Goal: Information Seeking & Learning: Learn about a topic

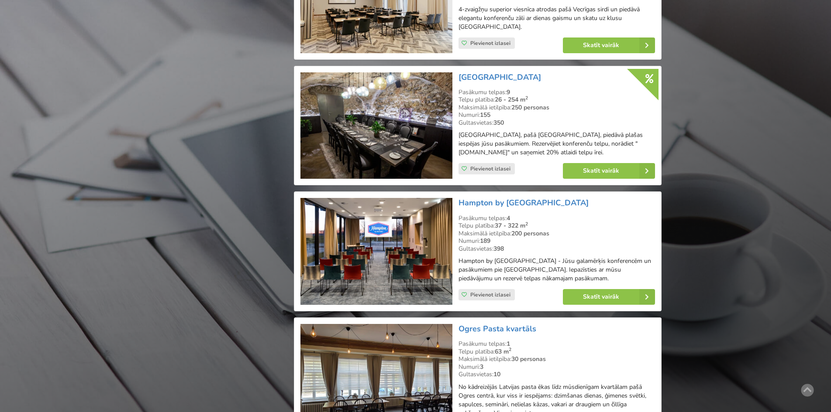
scroll to position [1353, 0]
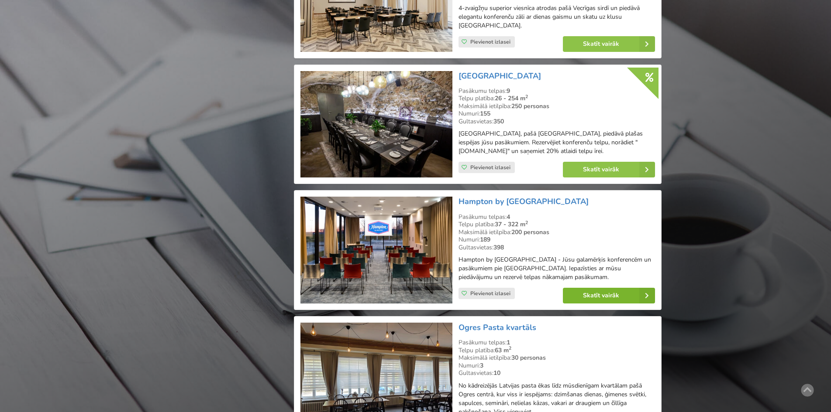
click at [599, 302] on link "Skatīt vairāk" at bounding box center [609, 296] width 92 height 16
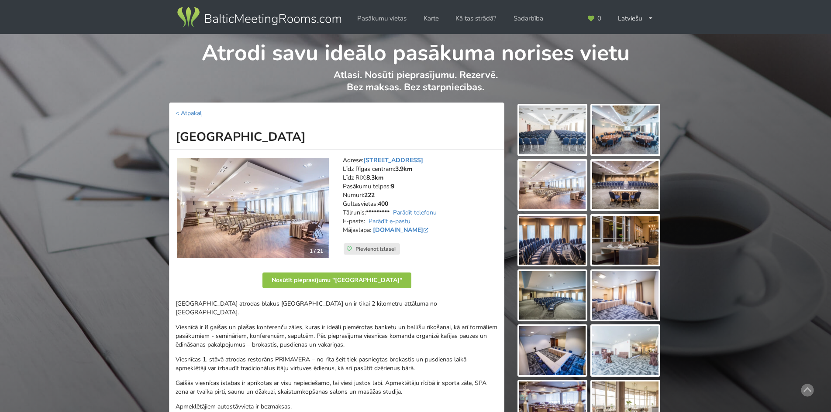
click at [545, 144] on img at bounding box center [552, 130] width 66 height 49
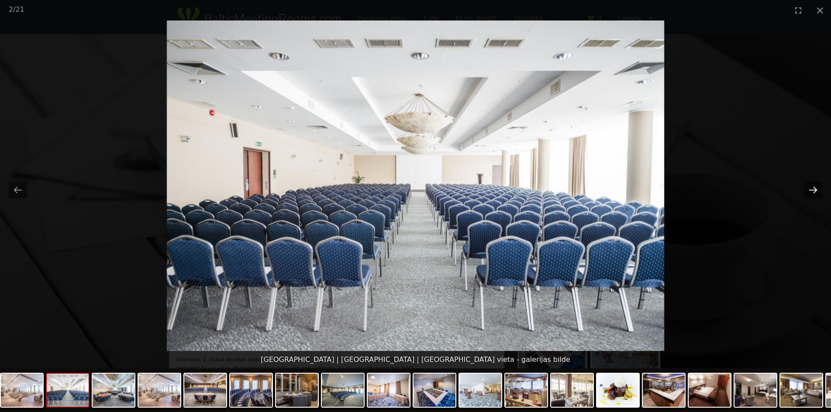
click at [814, 189] on button "Next slide" at bounding box center [813, 190] width 18 height 17
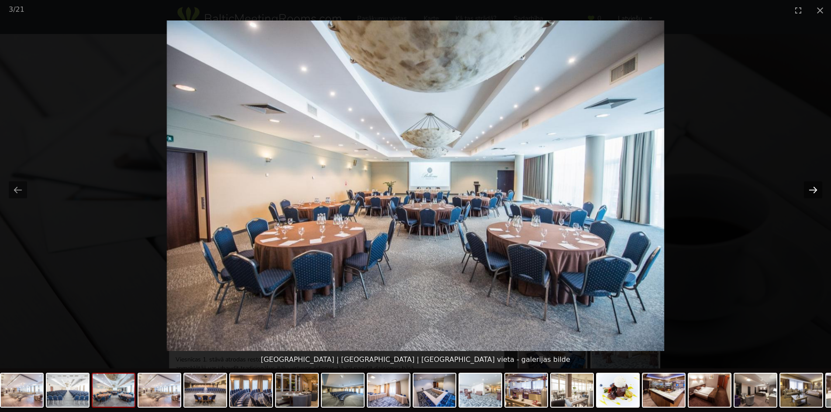
click at [814, 189] on button "Next slide" at bounding box center [813, 190] width 18 height 17
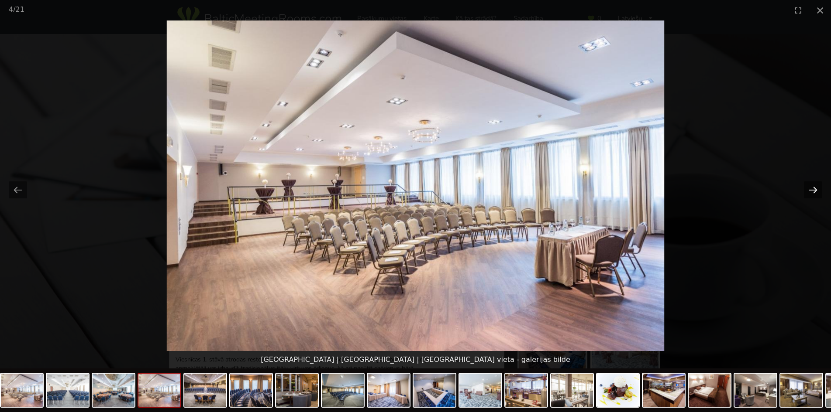
click at [814, 189] on button "Next slide" at bounding box center [813, 190] width 18 height 17
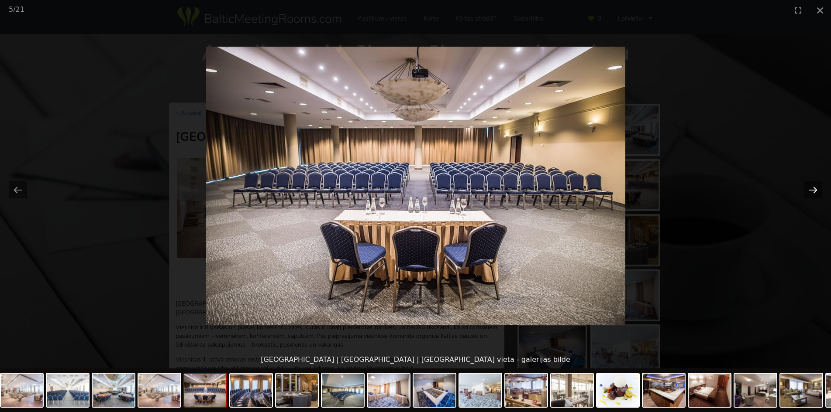
click at [814, 189] on button "Next slide" at bounding box center [813, 190] width 18 height 17
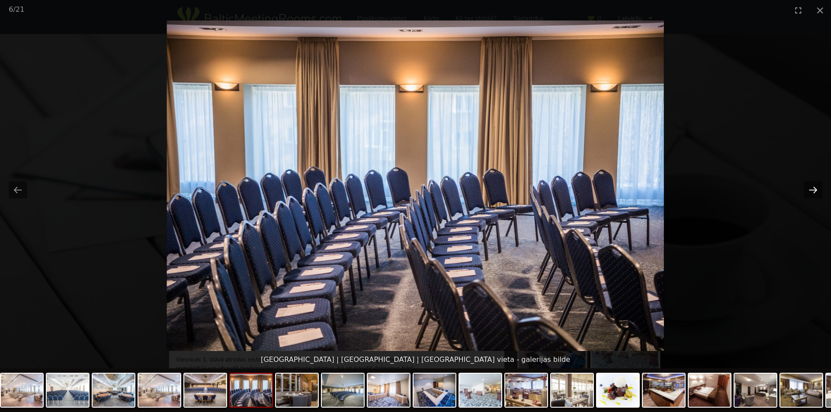
click at [814, 189] on button "Next slide" at bounding box center [813, 190] width 18 height 17
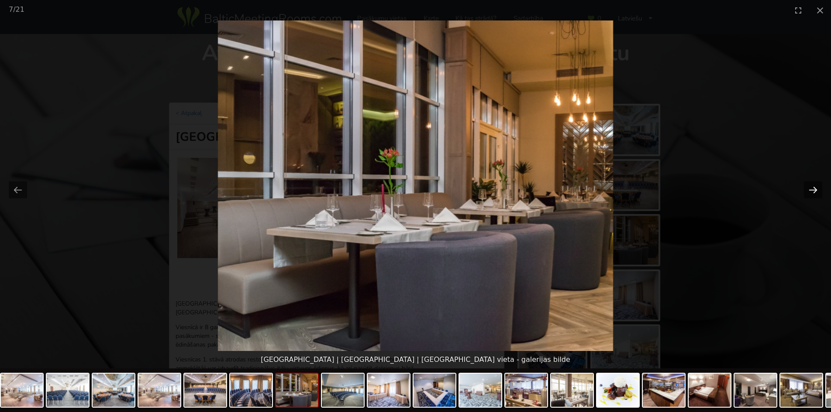
click at [814, 189] on button "Next slide" at bounding box center [813, 190] width 18 height 17
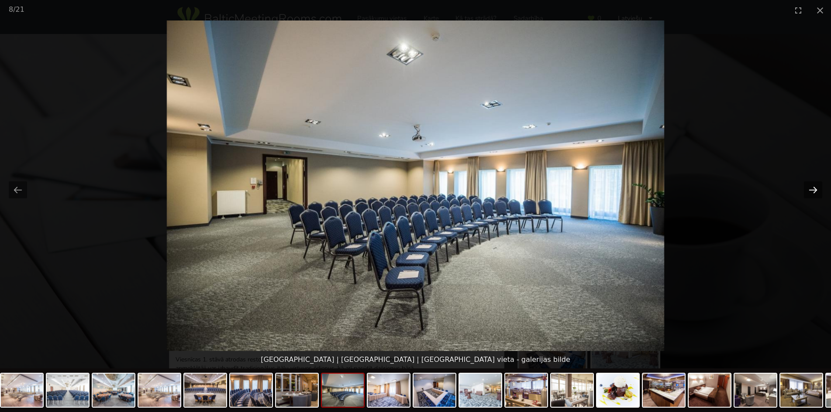
click at [814, 189] on button "Next slide" at bounding box center [813, 190] width 18 height 17
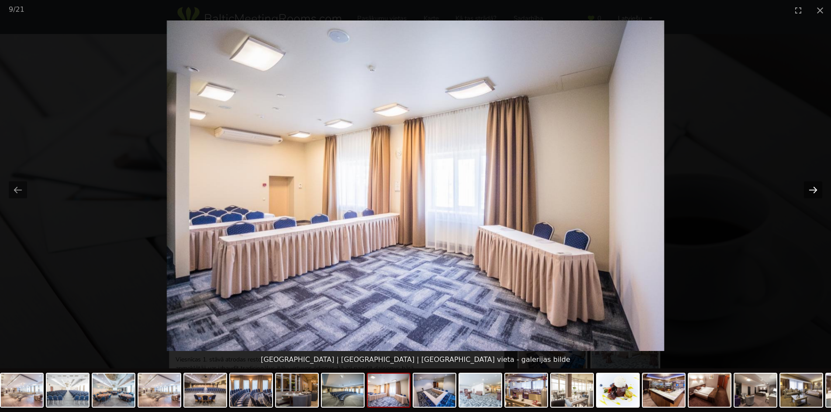
click at [814, 189] on button "Next slide" at bounding box center [813, 190] width 18 height 17
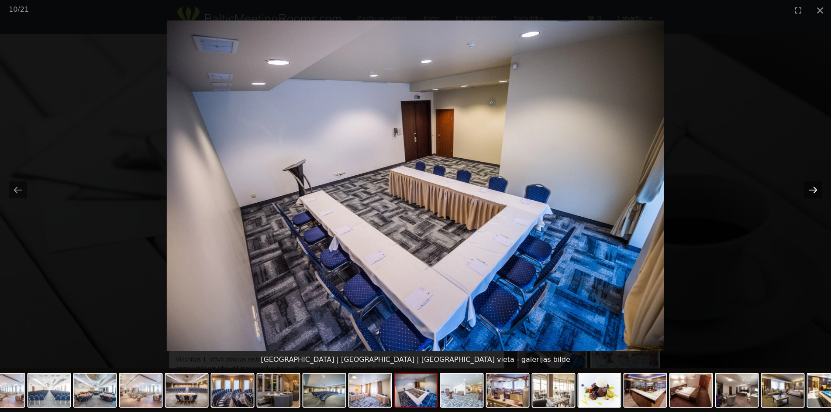
click at [814, 189] on button "Next slide" at bounding box center [813, 190] width 18 height 17
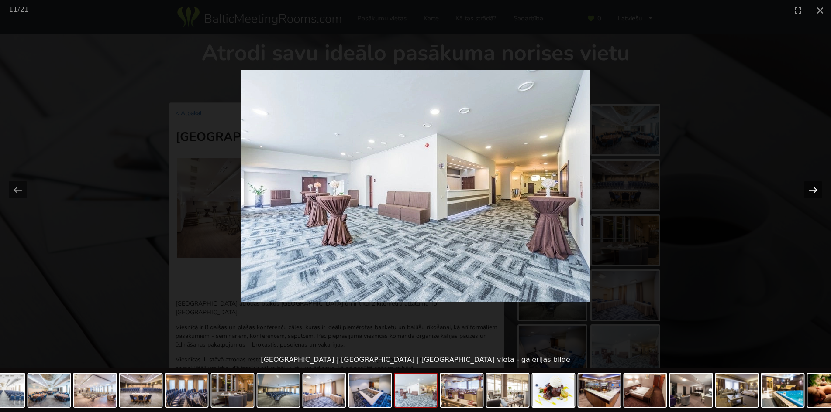
click at [814, 189] on button "Next slide" at bounding box center [813, 190] width 18 height 17
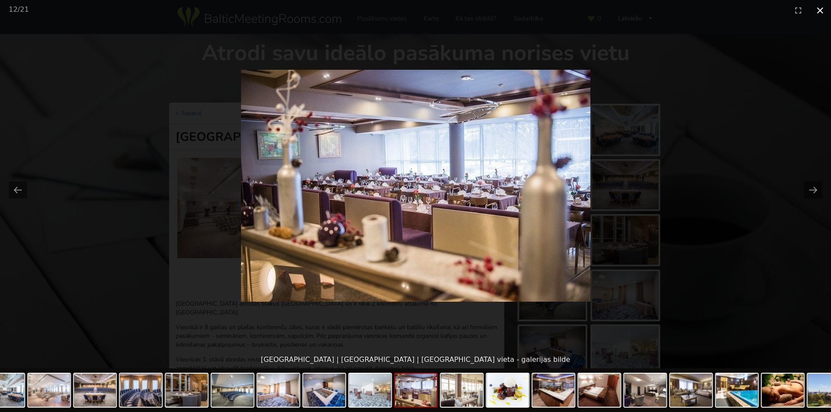
click at [817, 15] on button "Close gallery" at bounding box center [820, 10] width 22 height 21
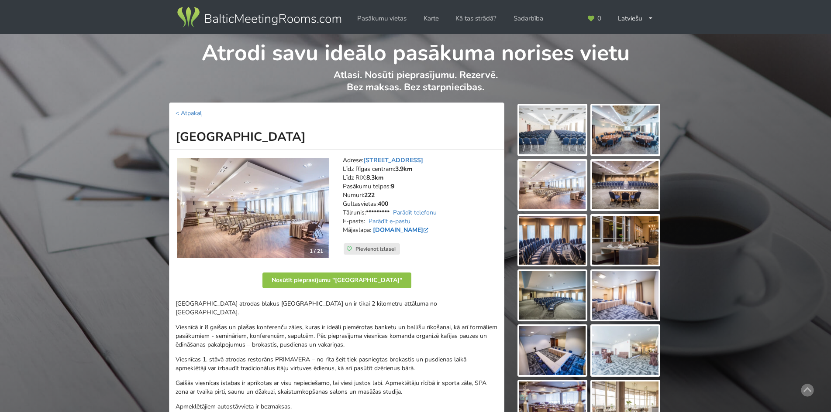
click at [394, 230] on link "hotelbellevue.lv" at bounding box center [401, 230] width 57 height 8
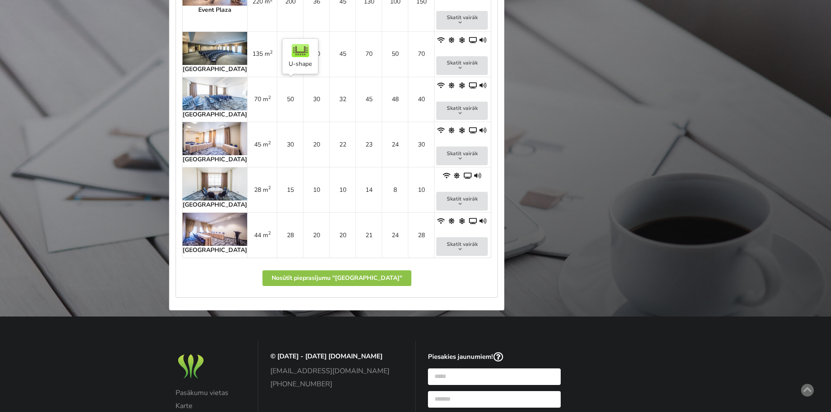
scroll to position [698, 0]
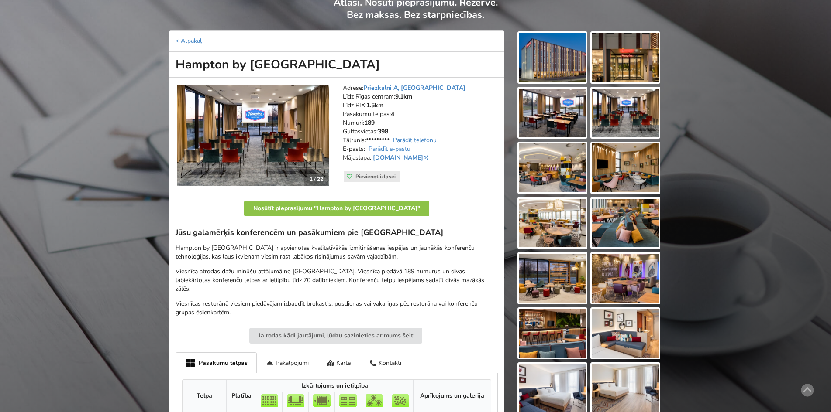
scroll to position [87, 0]
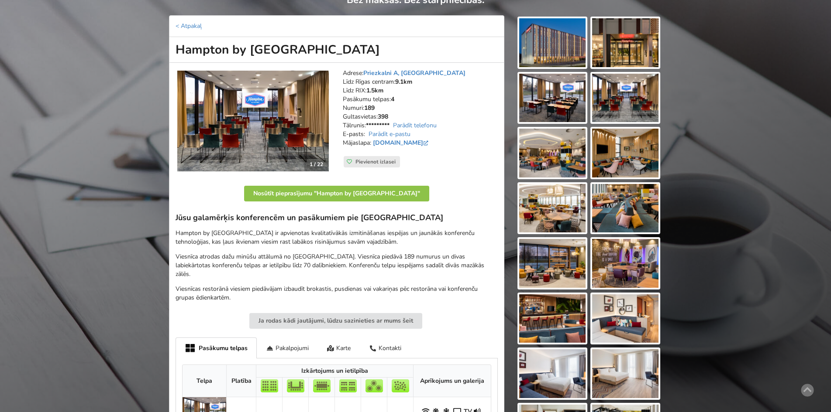
click at [570, 58] on img at bounding box center [552, 42] width 66 height 49
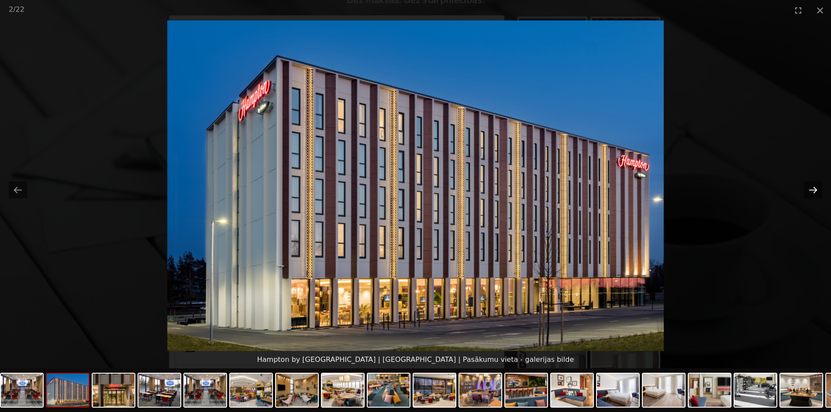
click at [810, 186] on button "Next slide" at bounding box center [813, 190] width 18 height 17
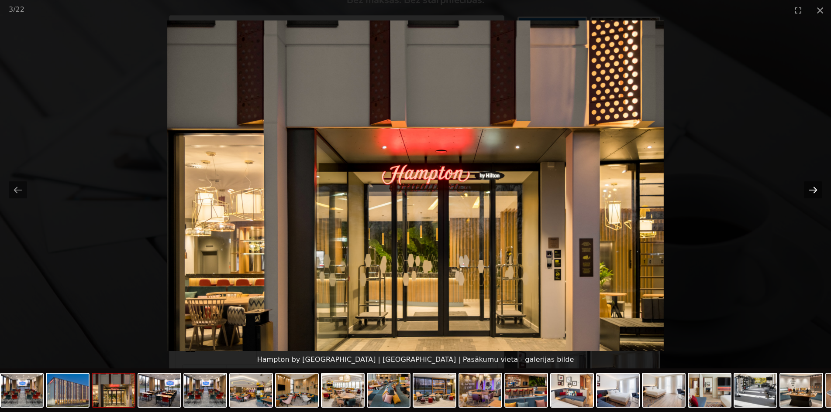
click at [810, 185] on button "Next slide" at bounding box center [813, 190] width 18 height 17
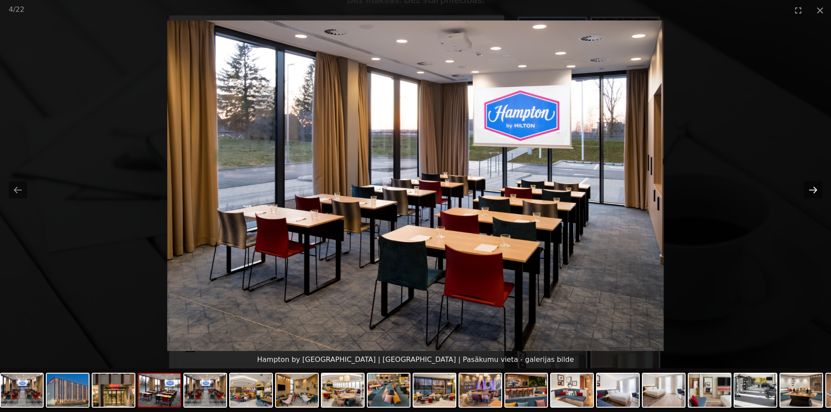
click at [810, 185] on button "Next slide" at bounding box center [813, 190] width 18 height 17
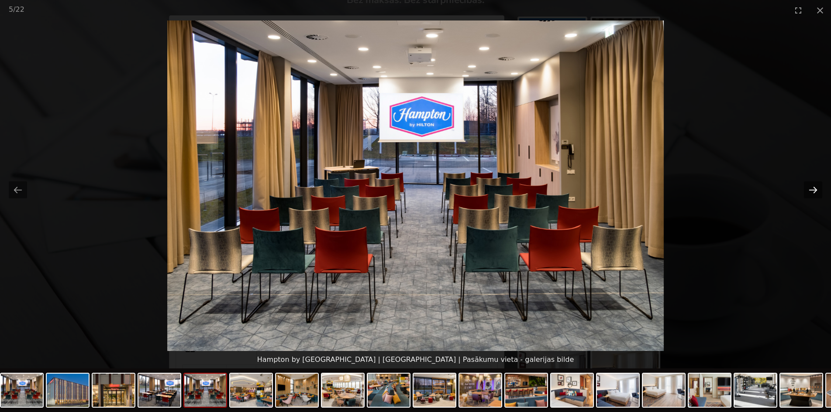
click at [810, 185] on button "Next slide" at bounding box center [813, 190] width 18 height 17
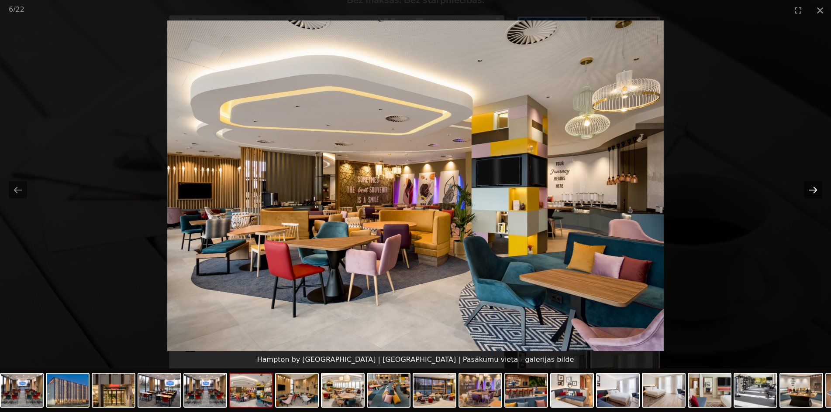
click at [809, 185] on button "Next slide" at bounding box center [813, 190] width 18 height 17
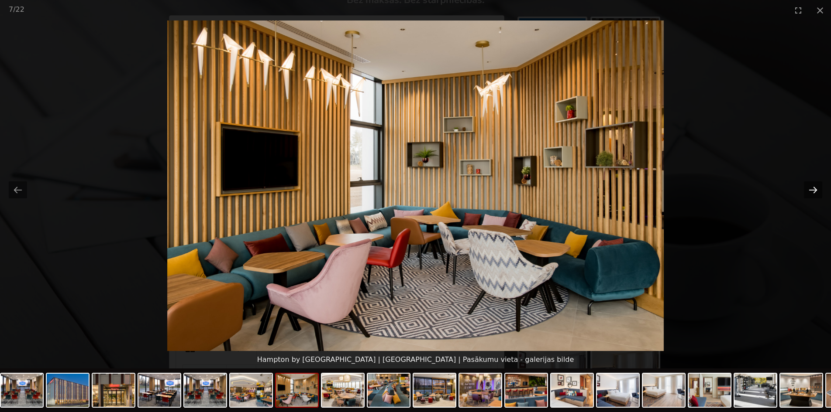
click at [809, 185] on button "Next slide" at bounding box center [813, 190] width 18 height 17
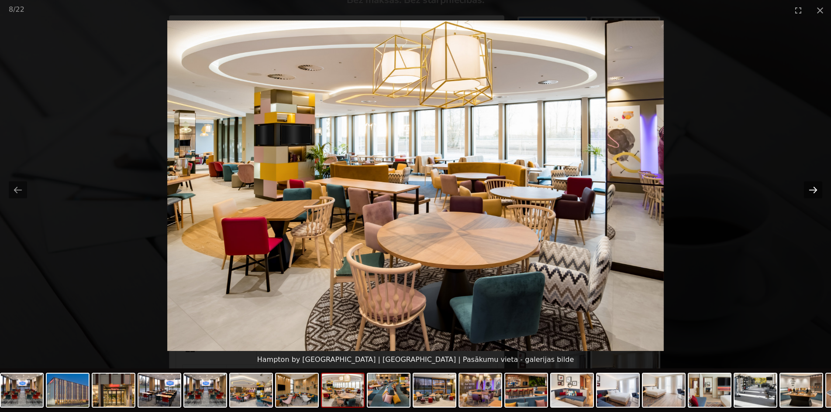
click at [809, 185] on button "Next slide" at bounding box center [813, 190] width 18 height 17
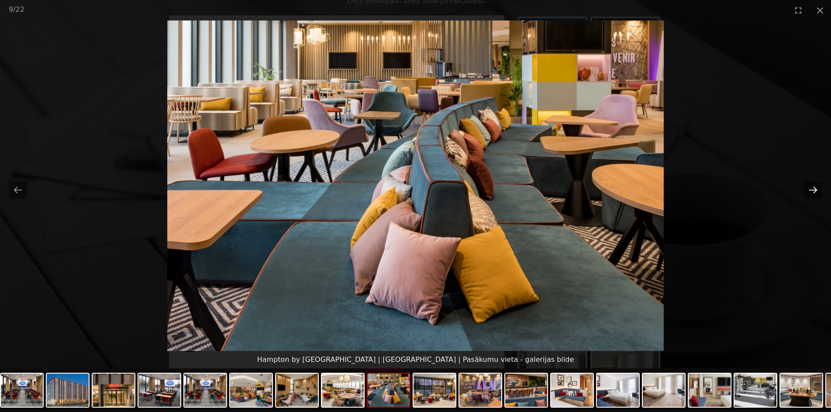
click at [809, 185] on button "Next slide" at bounding box center [813, 190] width 18 height 17
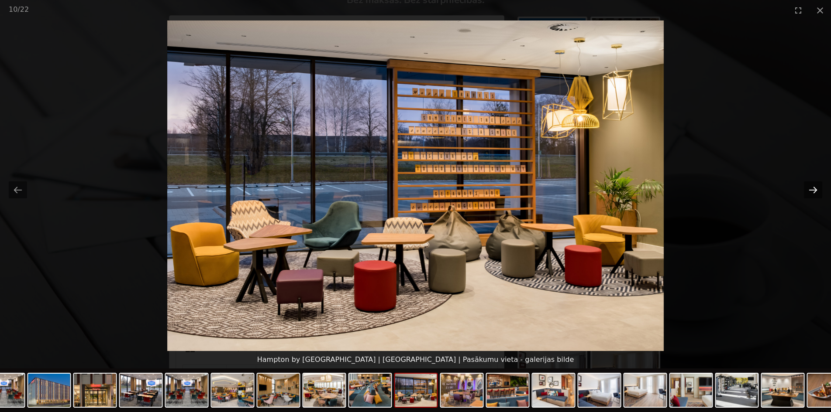
click at [809, 185] on button "Next slide" at bounding box center [813, 190] width 18 height 17
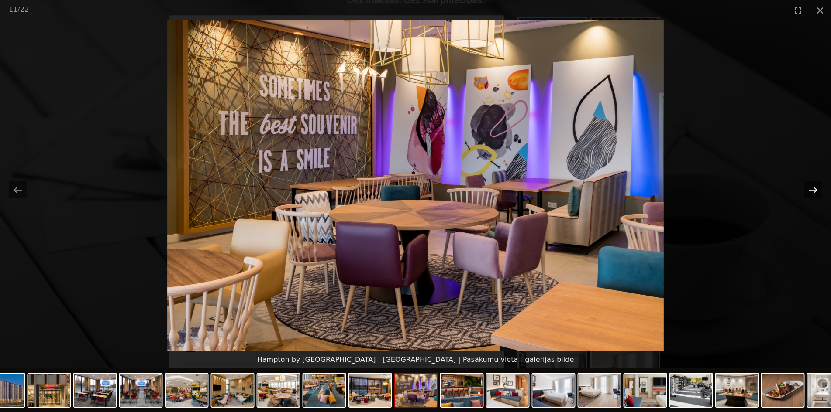
click at [809, 185] on button "Next slide" at bounding box center [813, 190] width 18 height 17
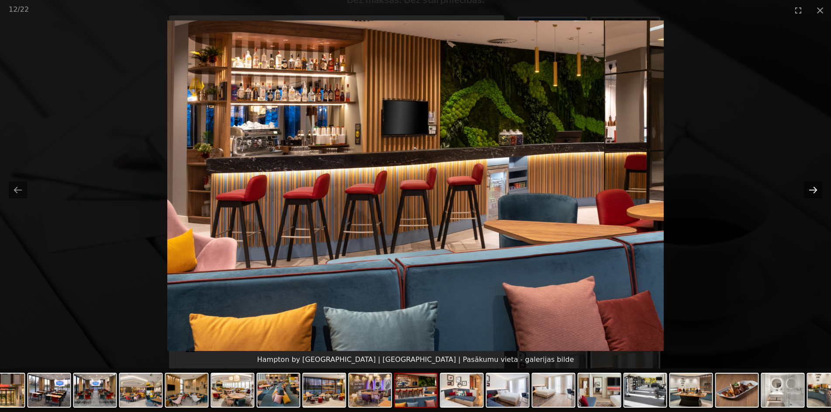
click at [809, 185] on button "Next slide" at bounding box center [813, 190] width 18 height 17
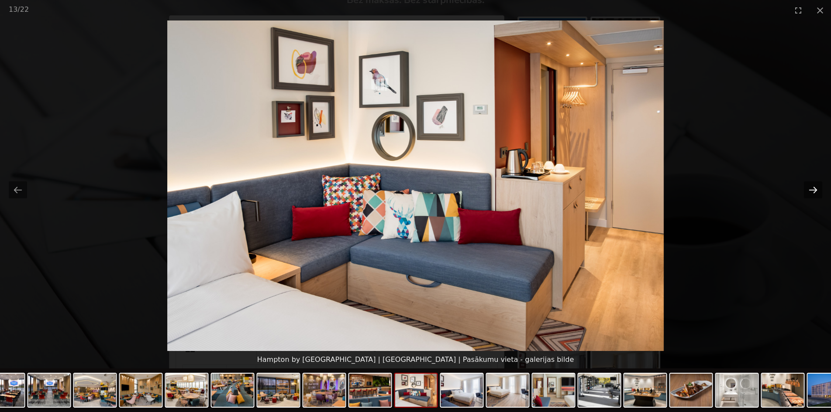
click at [809, 185] on button "Next slide" at bounding box center [813, 190] width 18 height 17
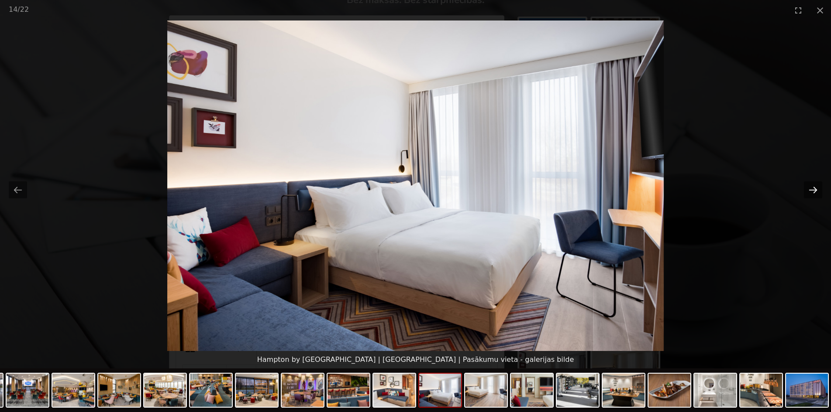
click at [809, 185] on button "Next slide" at bounding box center [813, 190] width 18 height 17
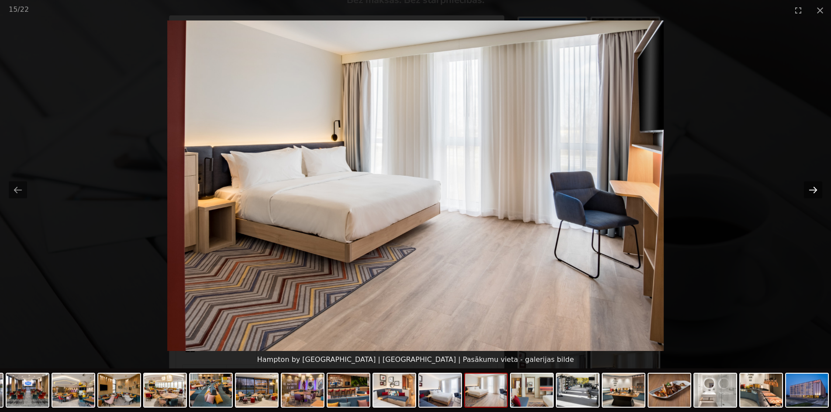
click at [809, 185] on button "Next slide" at bounding box center [813, 190] width 18 height 17
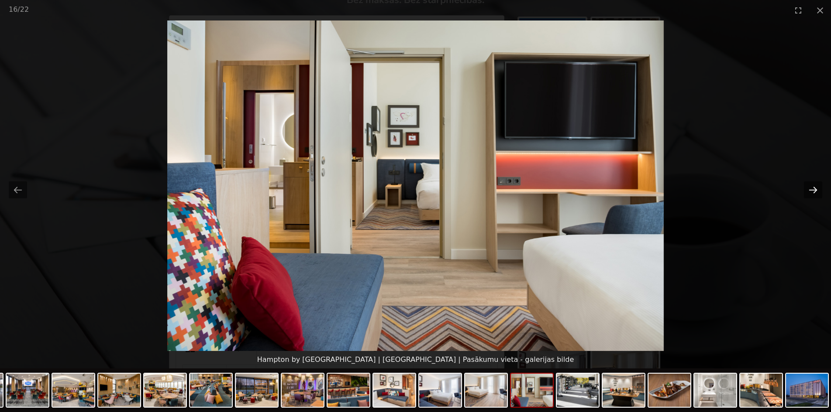
click at [807, 186] on button "Next slide" at bounding box center [813, 190] width 18 height 17
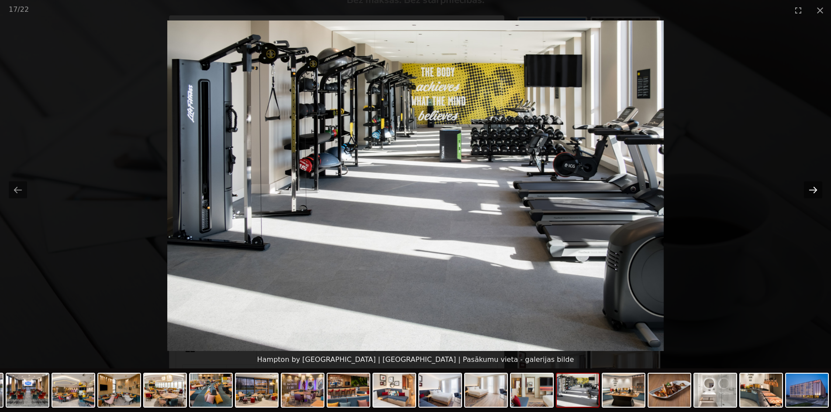
click at [807, 186] on button "Next slide" at bounding box center [813, 190] width 18 height 17
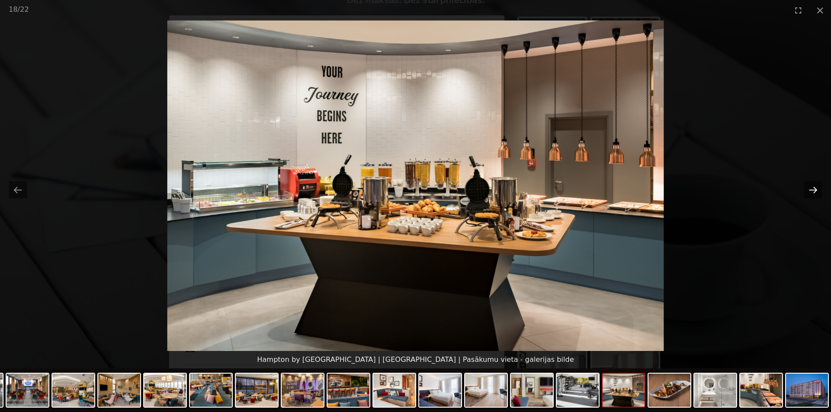
click at [807, 186] on button "Next slide" at bounding box center [813, 190] width 18 height 17
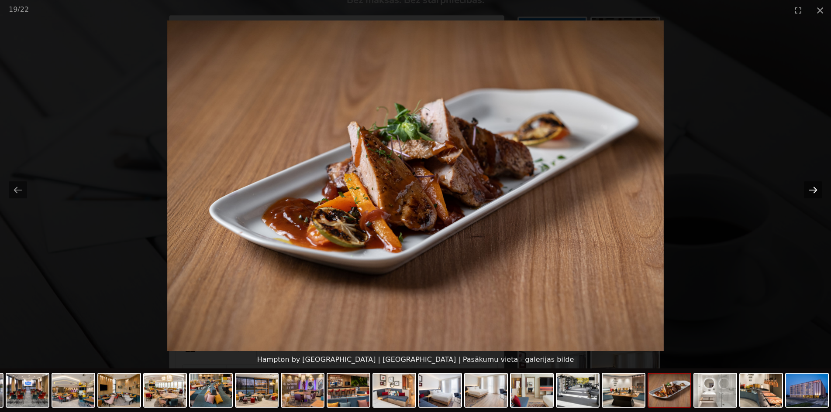
click at [807, 186] on button "Next slide" at bounding box center [813, 190] width 18 height 17
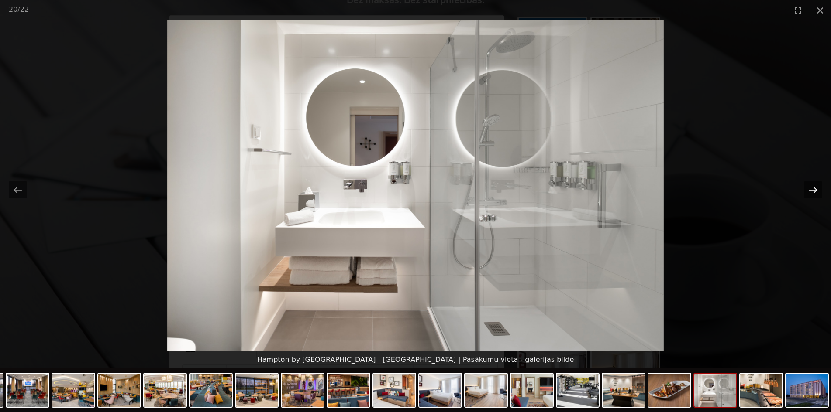
click at [807, 186] on button "Next slide" at bounding box center [813, 190] width 18 height 17
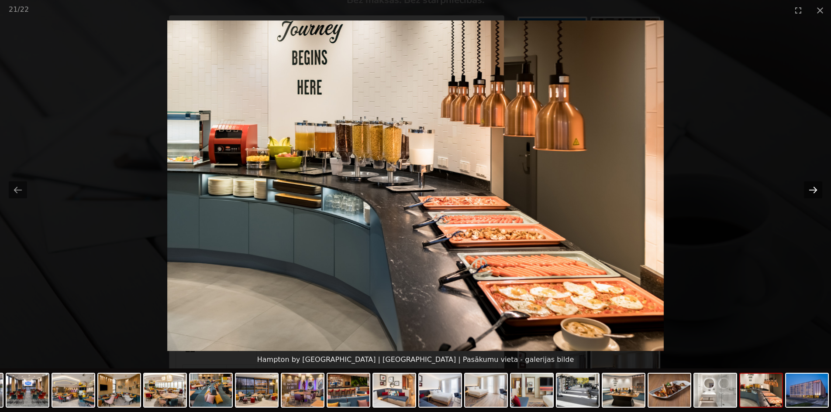
click at [807, 186] on button "Next slide" at bounding box center [813, 190] width 18 height 17
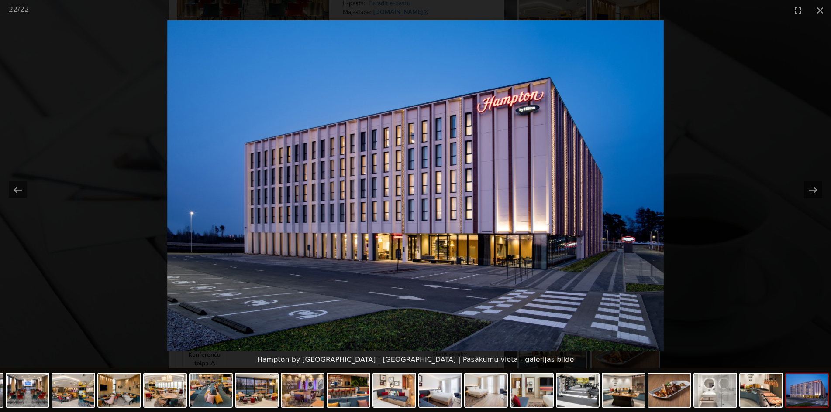
scroll to position [0, 0]
click at [803, 186] on picture at bounding box center [415, 186] width 831 height 331
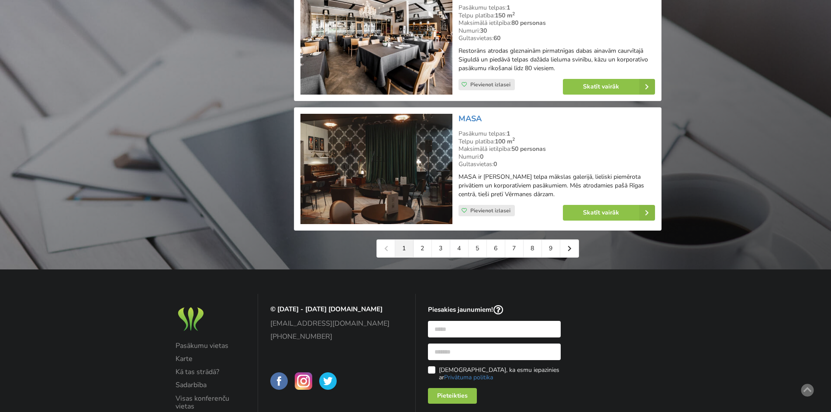
scroll to position [1964, 0]
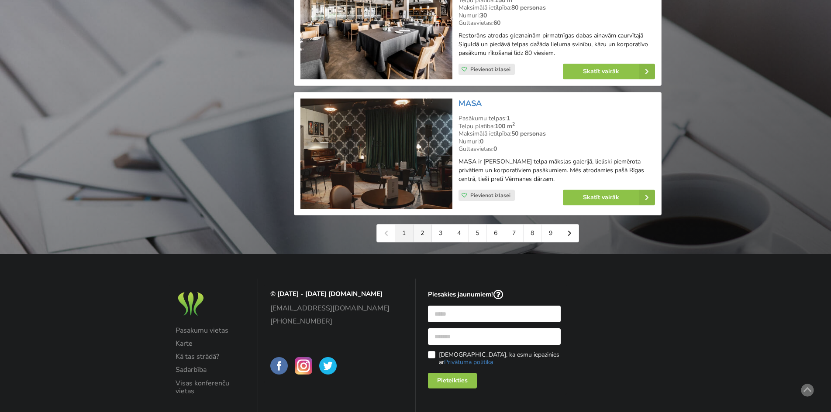
click at [424, 238] on link "2" at bounding box center [422, 233] width 18 height 17
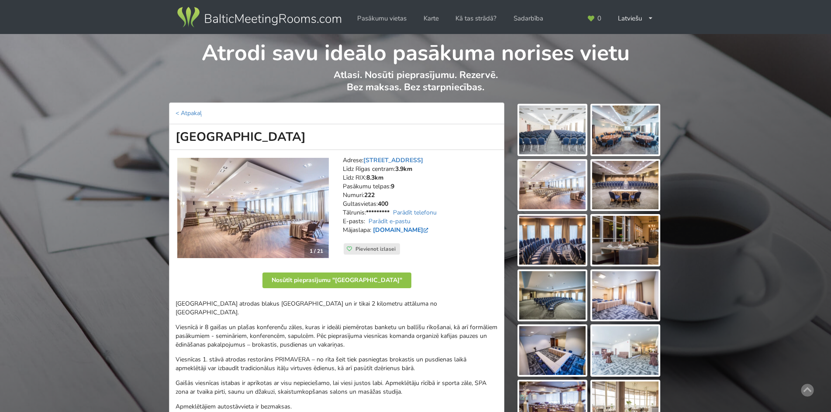
click at [392, 230] on link "hotelbellevue.lv" at bounding box center [401, 230] width 57 height 8
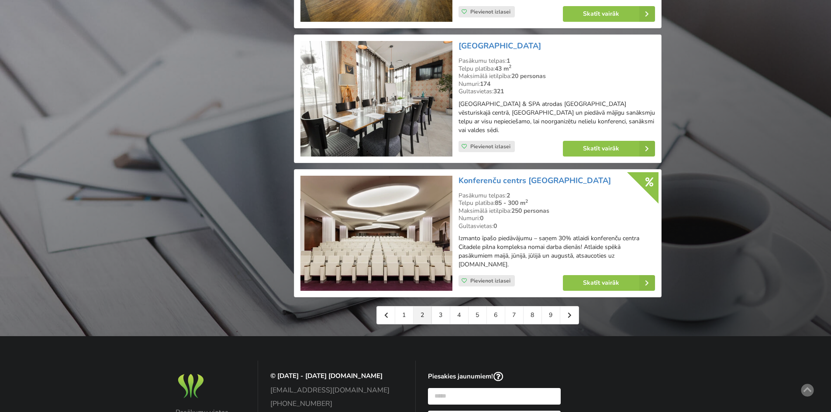
scroll to position [1877, 0]
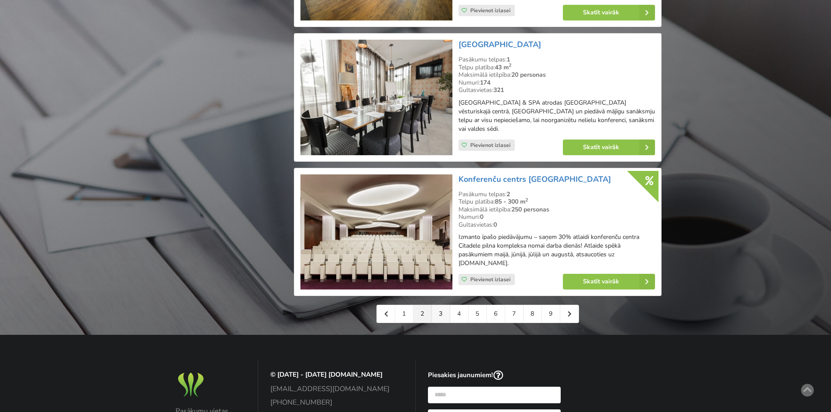
click at [443, 306] on link "3" at bounding box center [441, 314] width 18 height 17
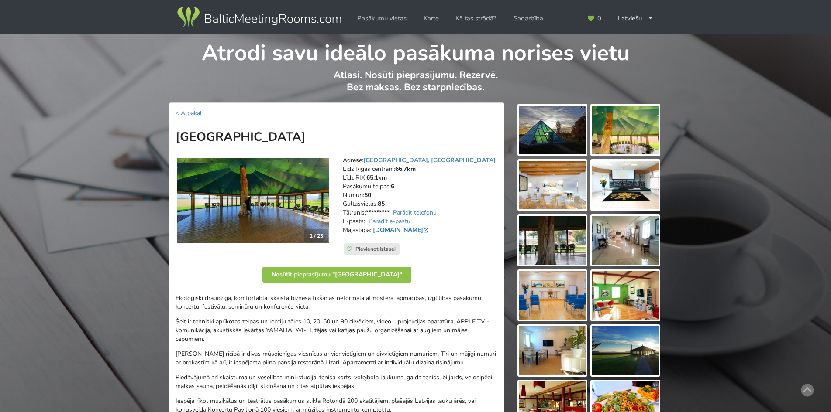
click at [419, 230] on link "www.lizari-conference.com" at bounding box center [401, 230] width 57 height 8
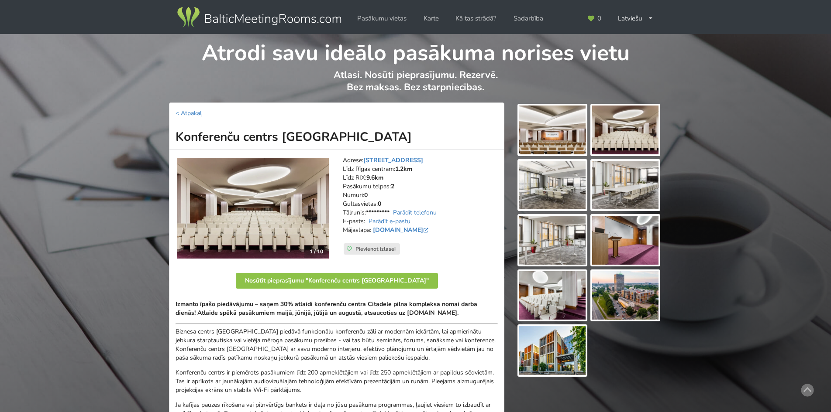
click at [555, 192] on img at bounding box center [552, 185] width 66 height 49
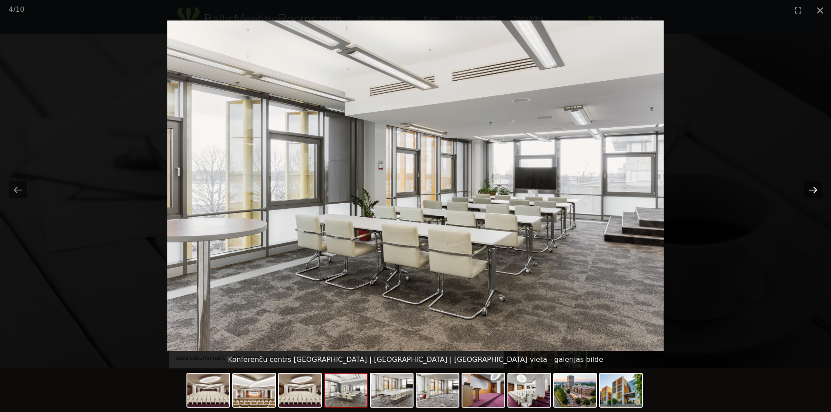
click at [809, 188] on button "Next slide" at bounding box center [813, 190] width 18 height 17
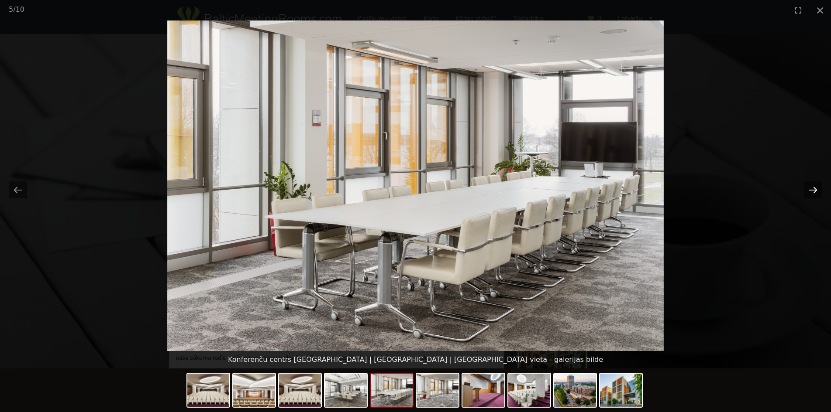
click at [809, 188] on button "Next slide" at bounding box center [813, 190] width 18 height 17
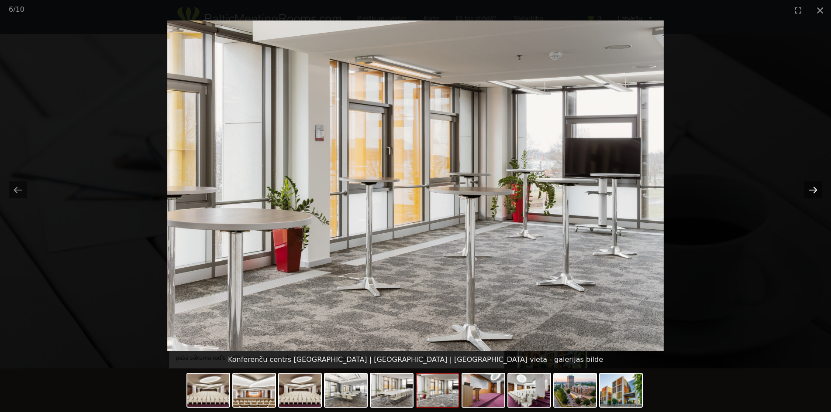
click at [809, 188] on button "Next slide" at bounding box center [813, 190] width 18 height 17
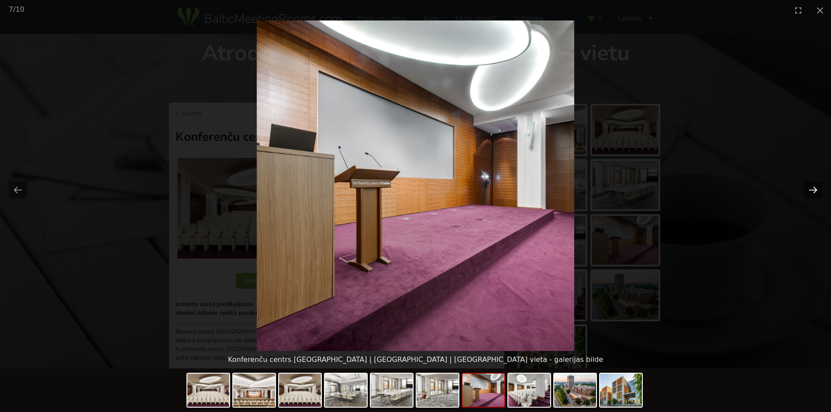
click at [809, 188] on button "Next slide" at bounding box center [813, 190] width 18 height 17
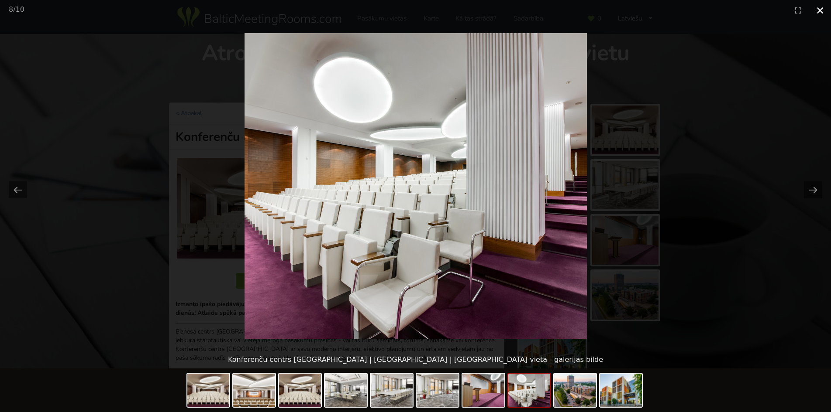
click at [818, 9] on button "Close gallery" at bounding box center [820, 10] width 22 height 21
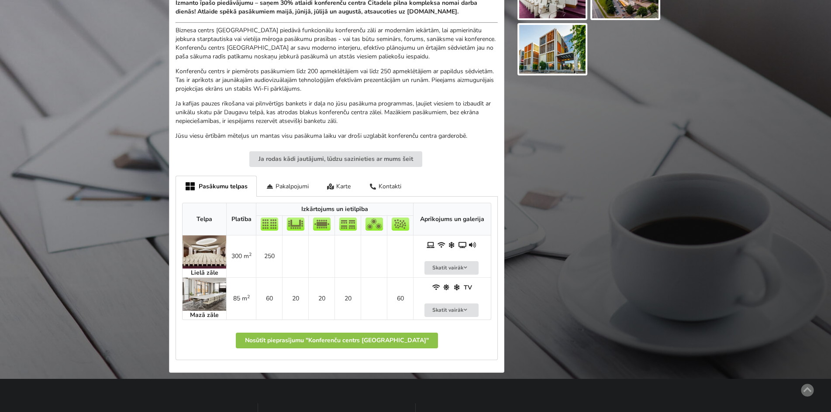
scroll to position [306, 0]
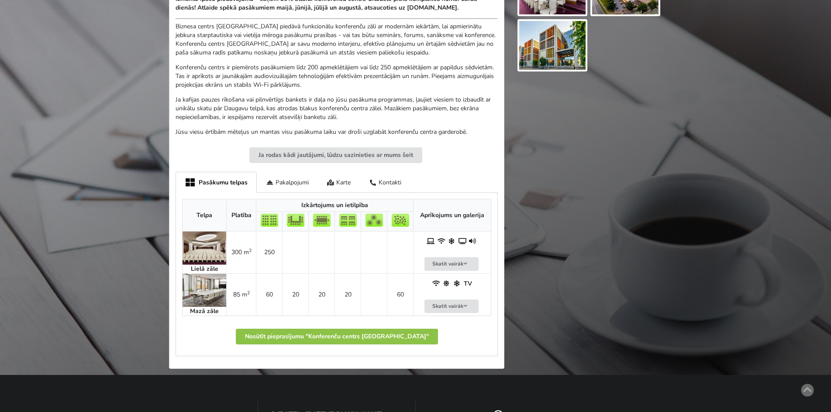
click at [213, 291] on img at bounding box center [204, 290] width 44 height 33
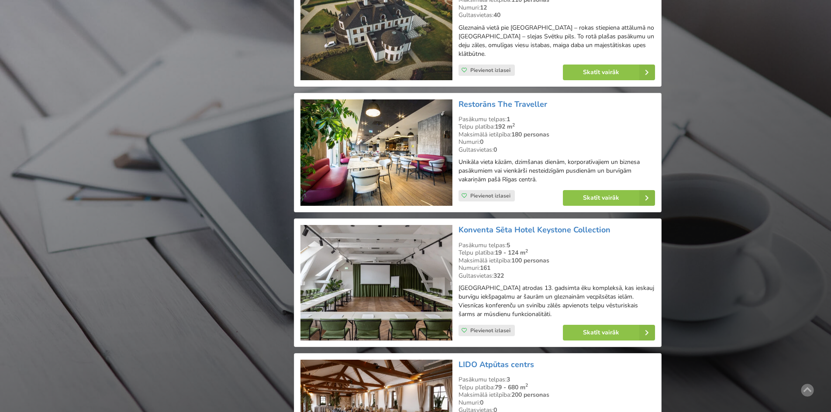
scroll to position [1833, 0]
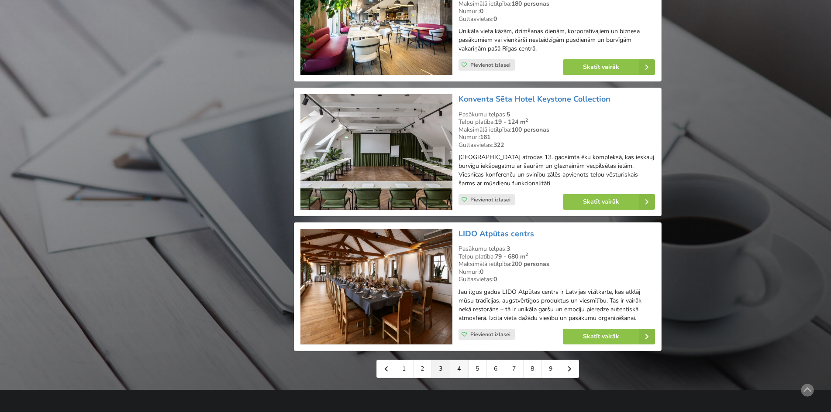
click at [461, 361] on link "4" at bounding box center [459, 369] width 18 height 17
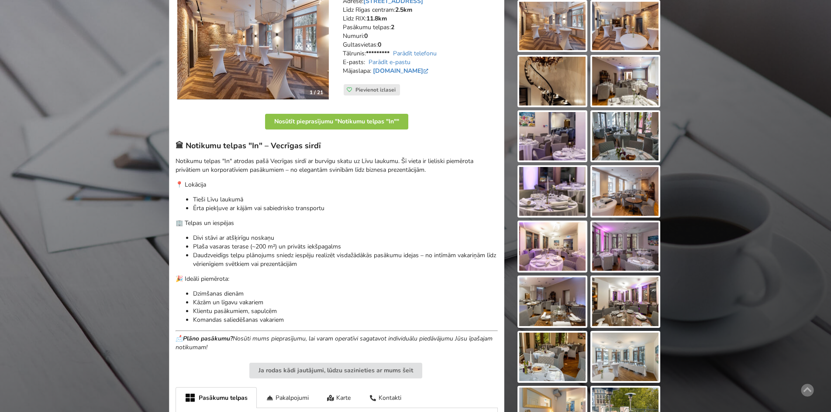
scroll to position [175, 0]
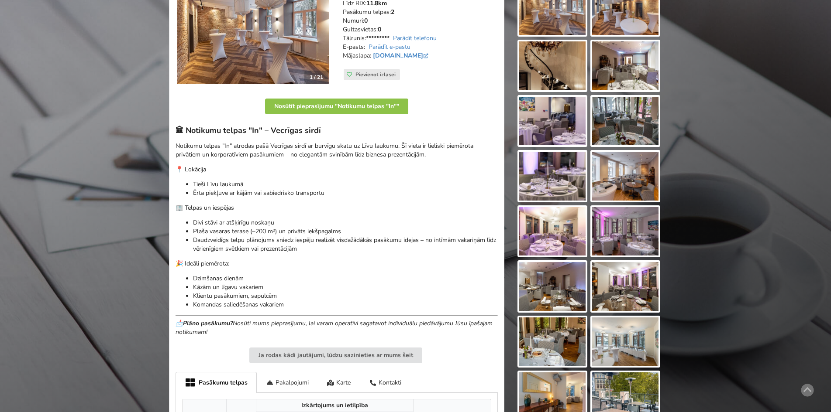
click at [619, 301] on img at bounding box center [625, 286] width 66 height 49
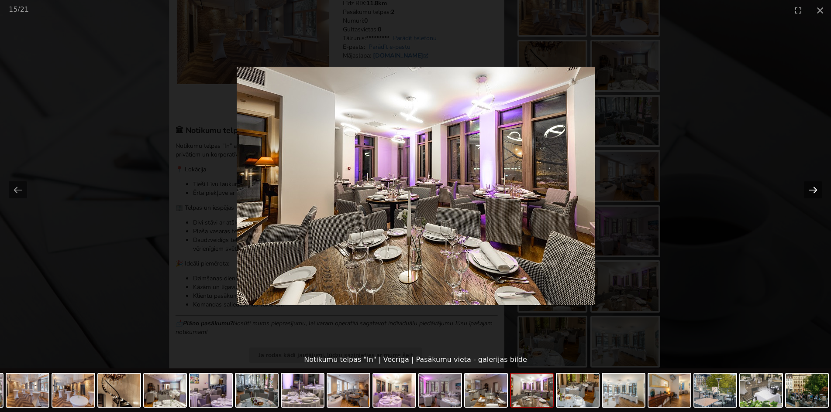
click at [812, 189] on button "Next slide" at bounding box center [813, 190] width 18 height 17
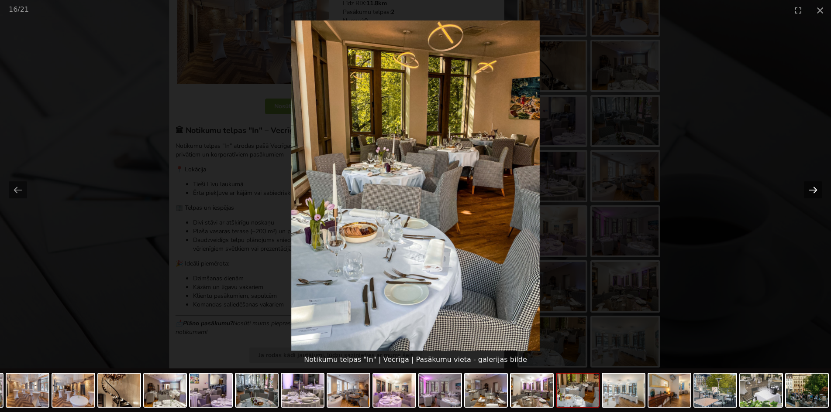
click at [812, 189] on button "Next slide" at bounding box center [813, 190] width 18 height 17
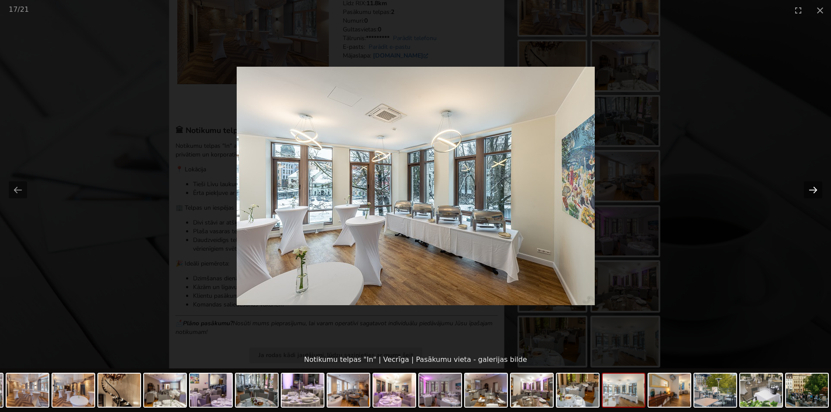
click at [812, 189] on button "Next slide" at bounding box center [813, 190] width 18 height 17
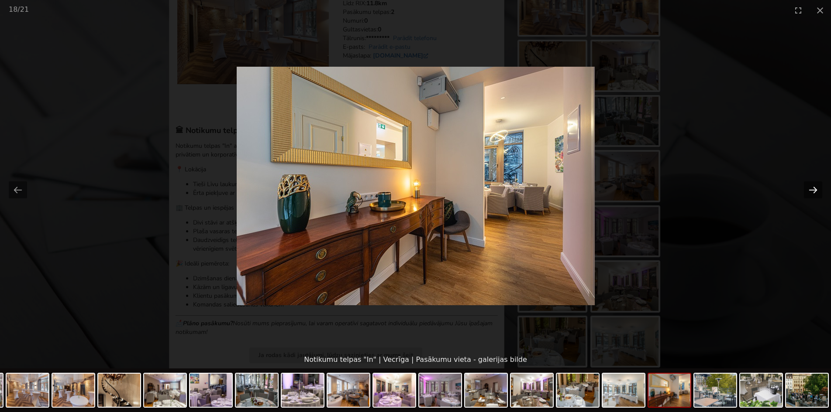
click at [812, 189] on button "Next slide" at bounding box center [813, 190] width 18 height 17
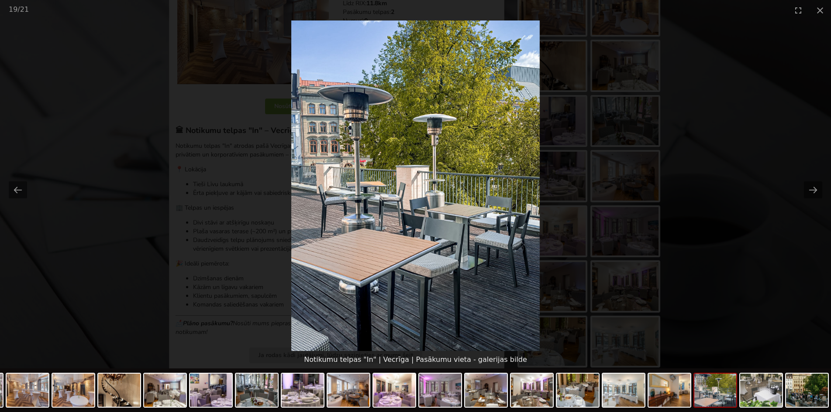
scroll to position [0, 0]
click at [797, 193] on picture at bounding box center [415, 186] width 831 height 331
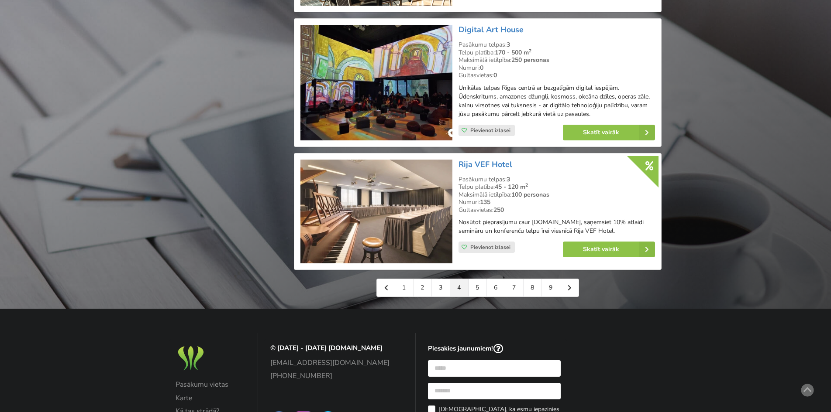
scroll to position [1920, 0]
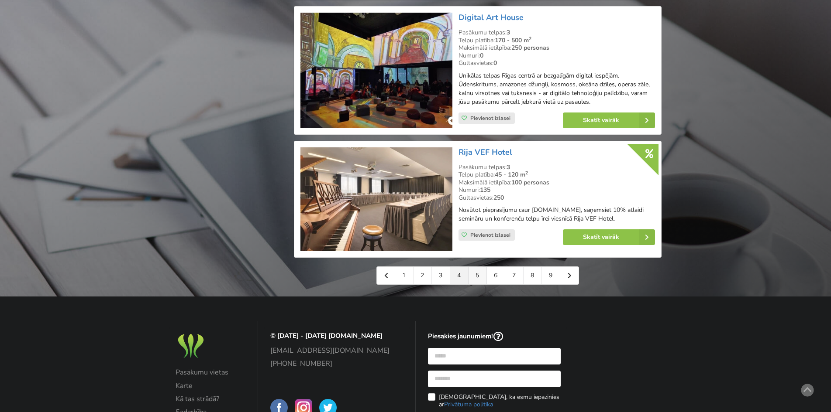
click at [472, 267] on link "5" at bounding box center [477, 275] width 18 height 17
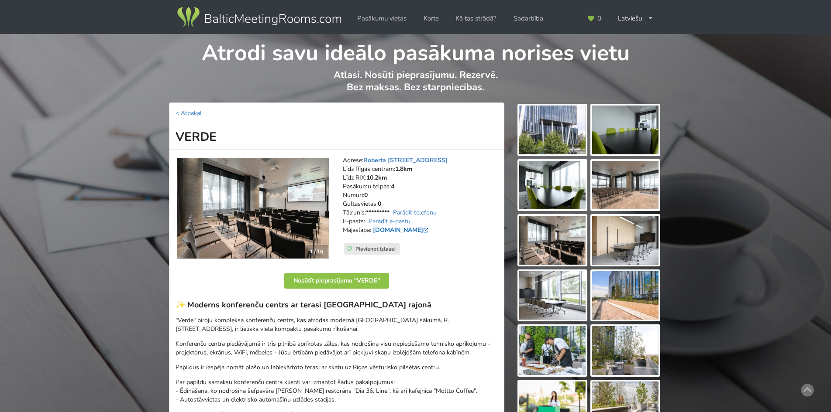
click at [383, 230] on link "[DOMAIN_NAME]" at bounding box center [401, 230] width 57 height 8
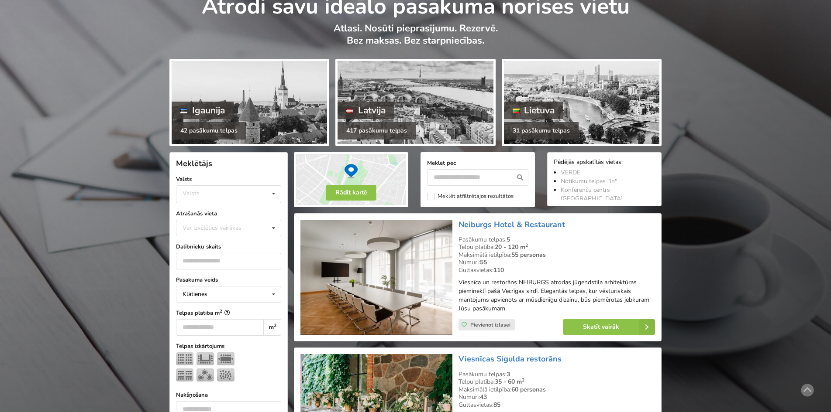
scroll to position [44, 0]
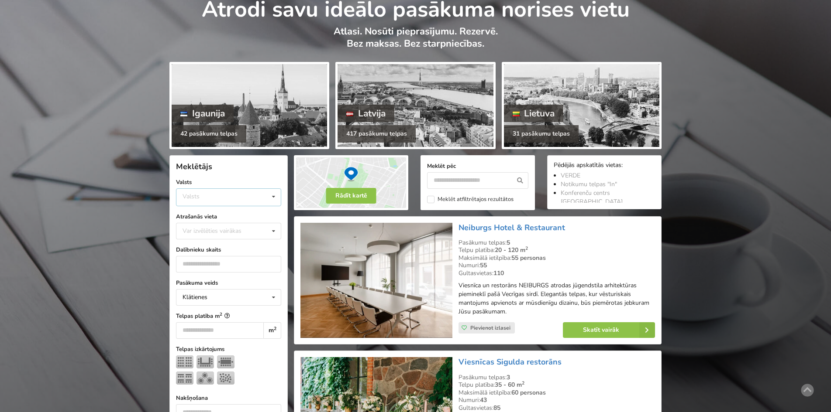
click at [226, 202] on div "Valsts Igaunija Latvija Lietuva" at bounding box center [228, 198] width 105 height 18
click at [223, 232] on div "Latvija" at bounding box center [228, 230] width 104 height 16
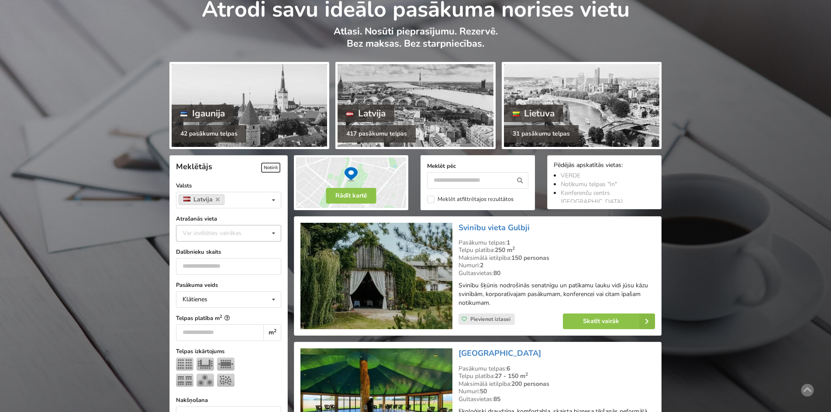
scroll to position [196, 0]
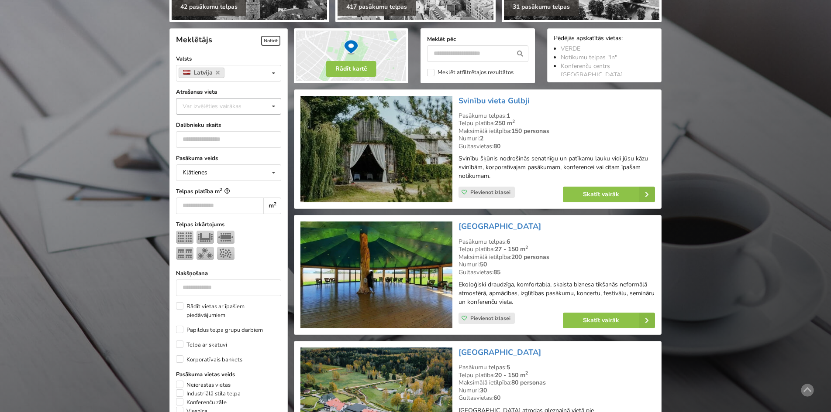
click at [240, 227] on form "Meklētājs Notīrīt Valsts Latvija Valsts Igaunija Latvija Lietuva Atrašanās viet…" at bounding box center [228, 352] width 105 height 647
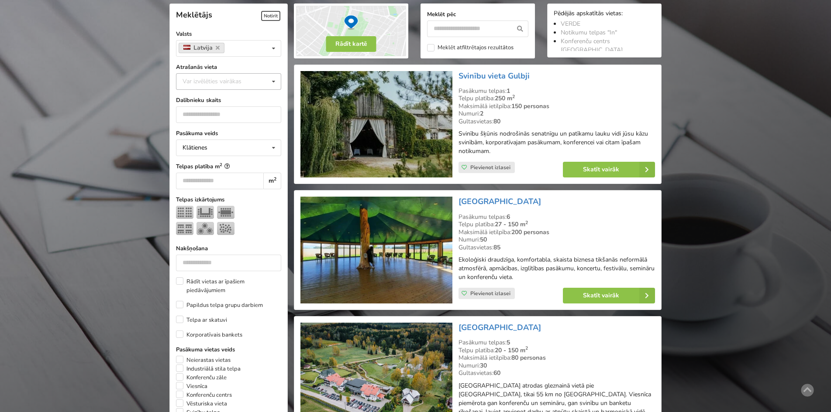
click at [265, 84] on div "Var izvēlēties vairākas Pārdaugava Teika Apšuciems Jūrkalne Mārupes novads Rīga…" at bounding box center [228, 81] width 105 height 17
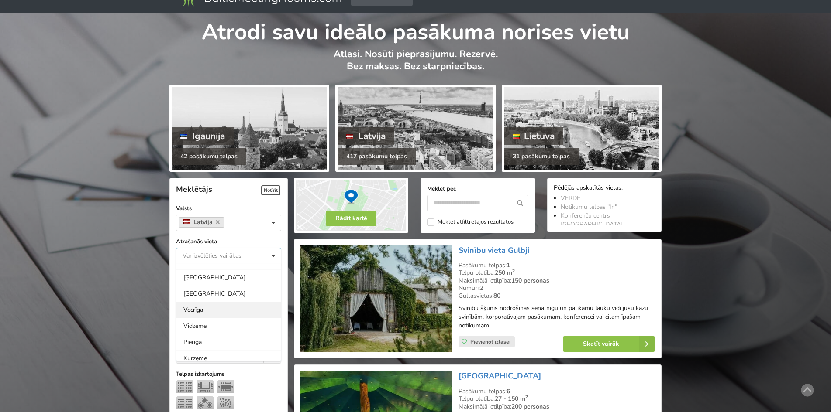
scroll to position [44, 0]
click at [216, 308] on div "Rīga" at bounding box center [228, 309] width 104 height 16
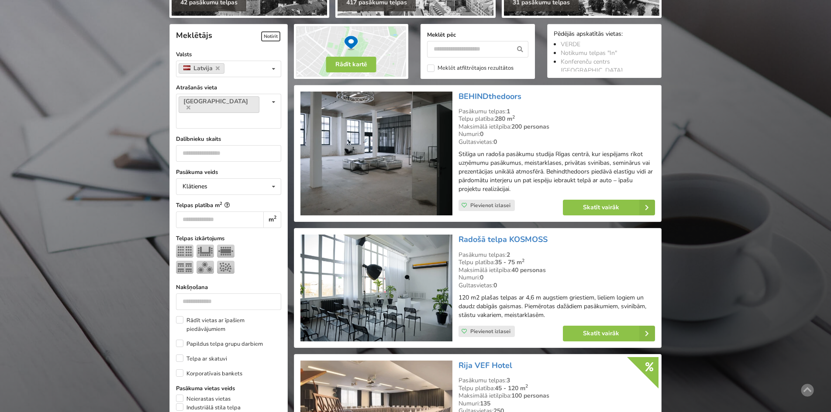
scroll to position [196, 0]
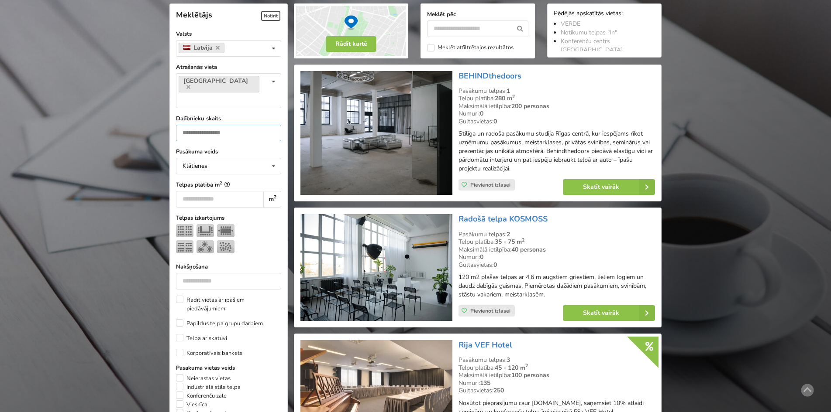
click at [247, 125] on input "number" at bounding box center [228, 133] width 105 height 17
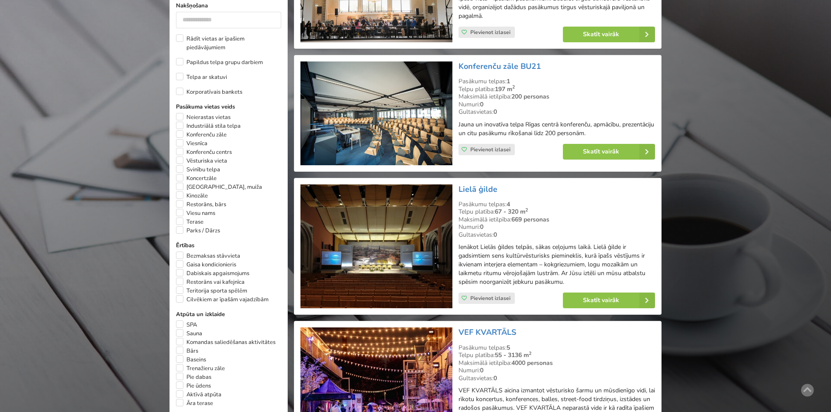
scroll to position [457, 0]
type input "***"
click at [179, 251] on label "Bezmaksas stāvvieta" at bounding box center [208, 255] width 64 height 9
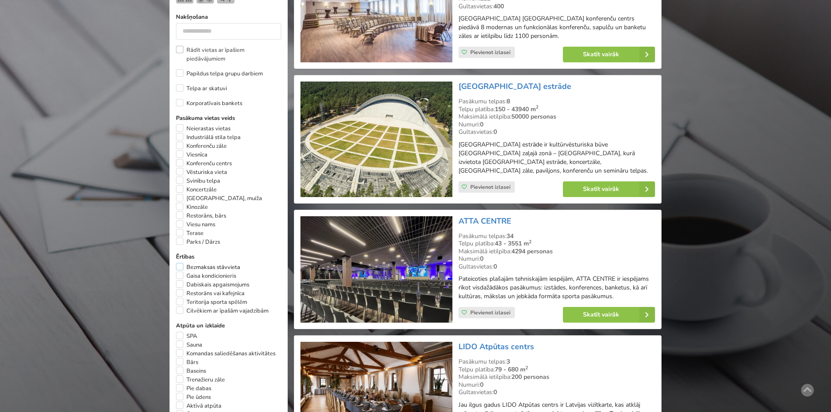
scroll to position [457, 0]
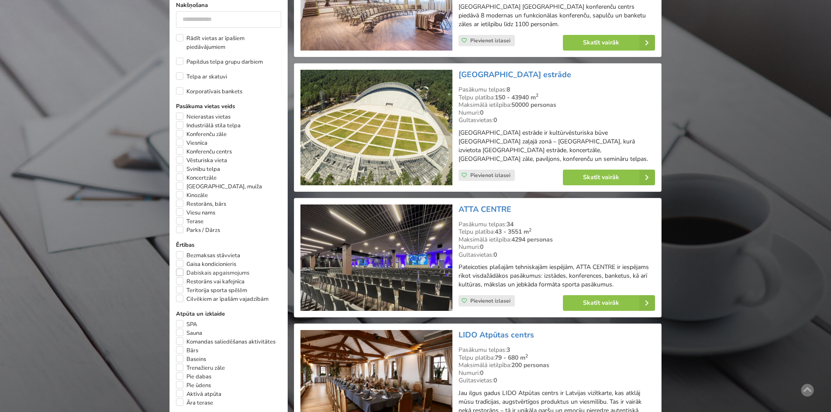
drag, startPoint x: 180, startPoint y: 238, endPoint x: 176, endPoint y: 250, distance: 12.4
click at [176, 250] on div "Ērtības Bezmaksas stāvvieta Gaisa kondicionieris Dabiskais apgaismojums Restorā…" at bounding box center [228, 272] width 105 height 63
click at [184, 278] on label "Restorāns vai kafejnīca" at bounding box center [210, 282] width 69 height 9
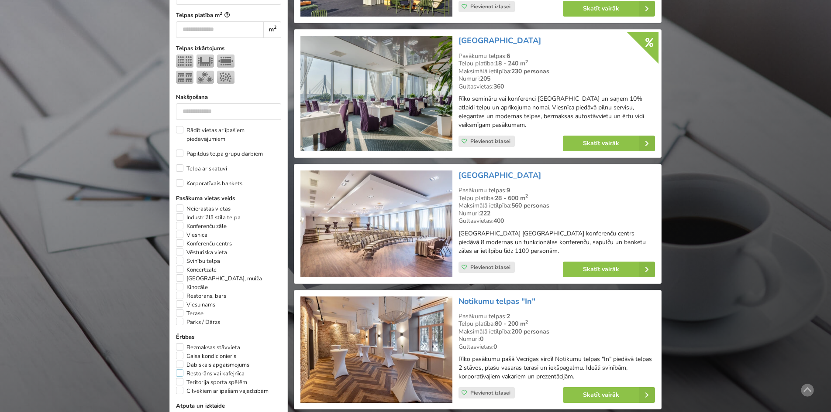
scroll to position [457, 0]
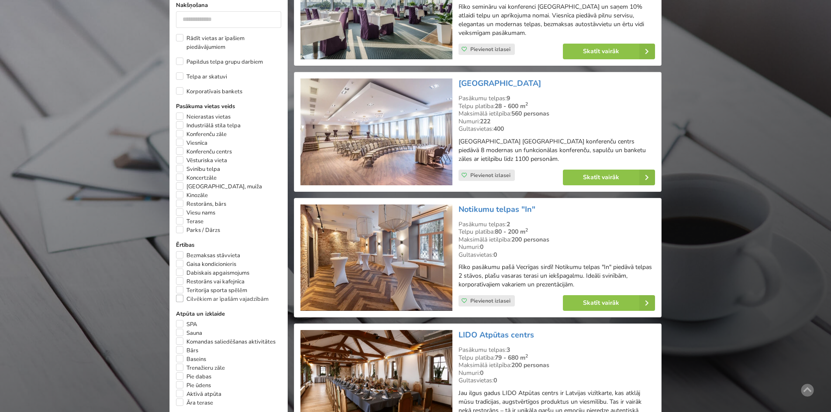
click at [181, 295] on label "Cilvēkiem ar īpašām vajadzībām" at bounding box center [222, 299] width 93 height 9
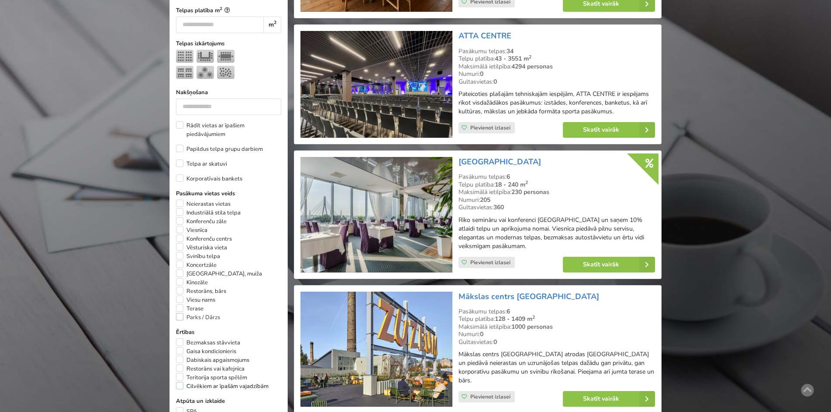
scroll to position [457, 0]
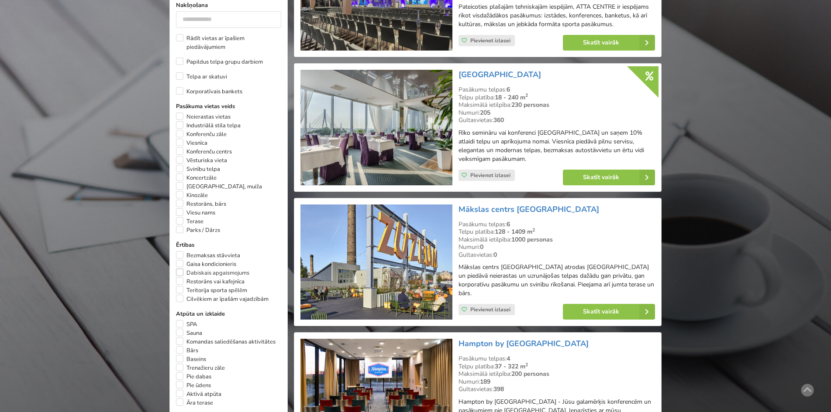
click at [183, 269] on label "Dabiskais apgaismojums" at bounding box center [212, 273] width 73 height 9
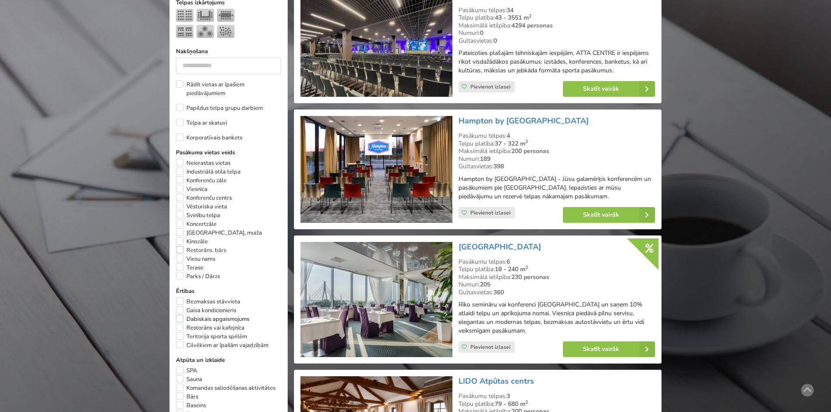
scroll to position [501, 0]
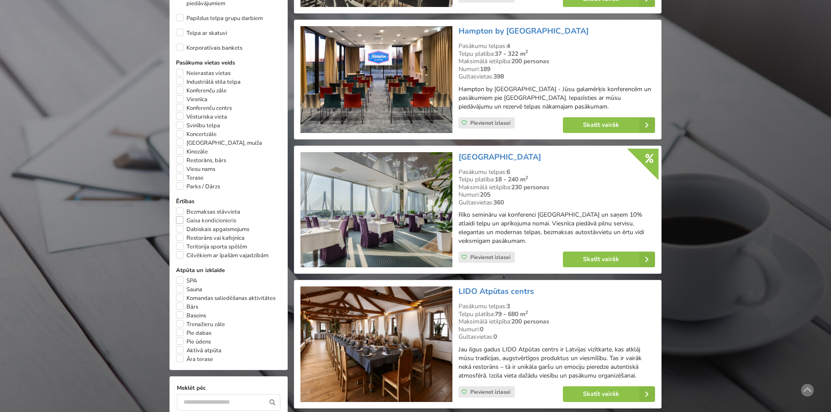
click at [178, 216] on label "Gaisa kondicionieris" at bounding box center [206, 220] width 60 height 9
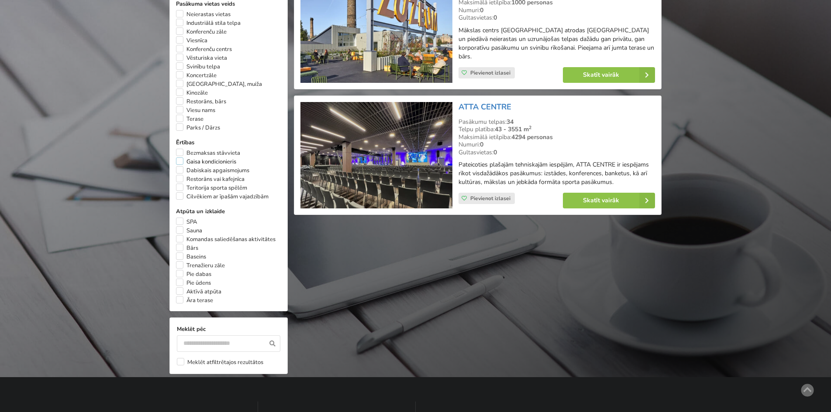
scroll to position [480, 0]
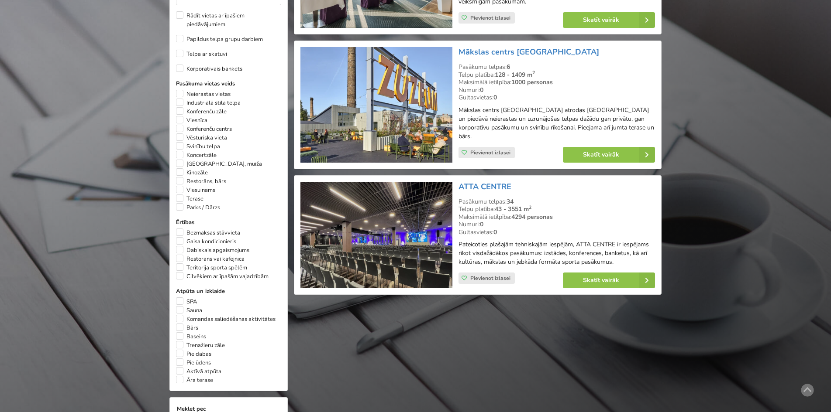
click at [179, 218] on div "Ērtības Bezmaksas stāvvieta Gaisa kondicionieris Dabiskais apgaismojums Restorā…" at bounding box center [228, 249] width 105 height 63
click at [179, 229] on label "Bezmaksas stāvvieta" at bounding box center [208, 233] width 64 height 9
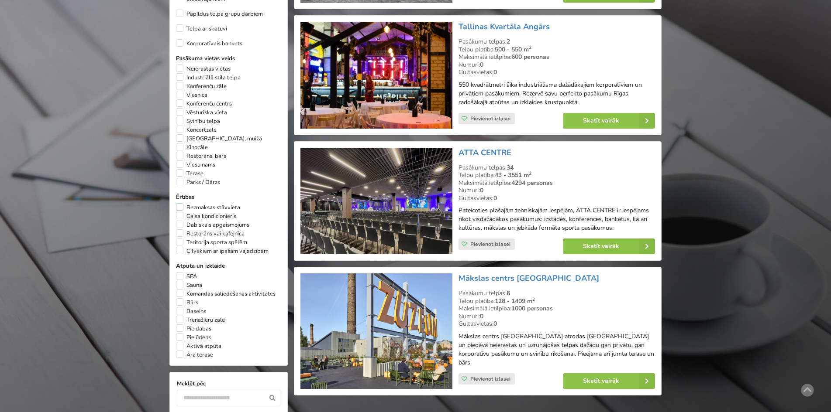
scroll to position [496, 0]
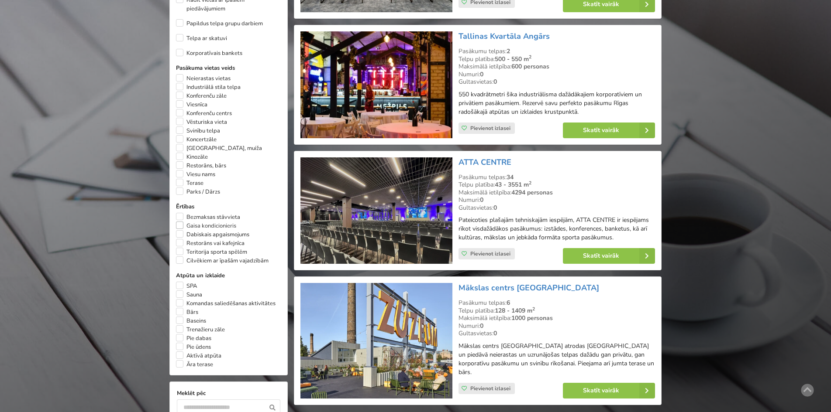
click at [177, 222] on label "Gaisa kondicionieris" at bounding box center [206, 226] width 60 height 9
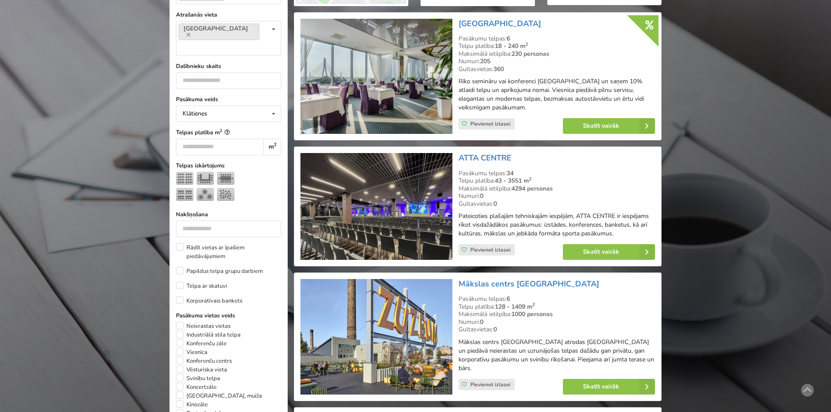
scroll to position [370, 0]
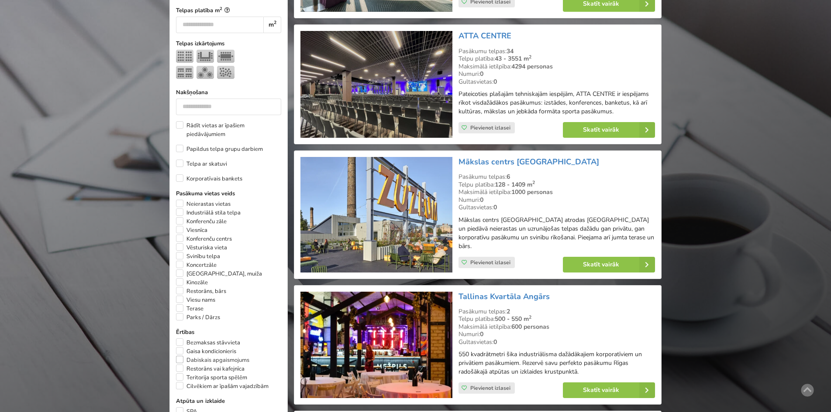
click at [183, 356] on label "Dabiskais apgaismojums" at bounding box center [212, 360] width 73 height 9
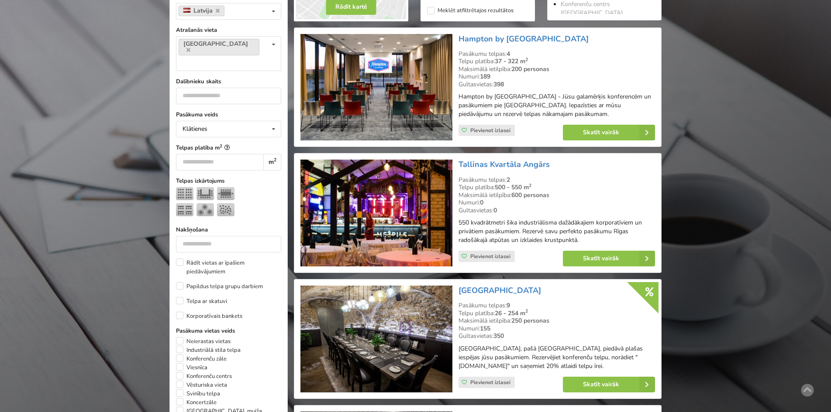
scroll to position [414, 0]
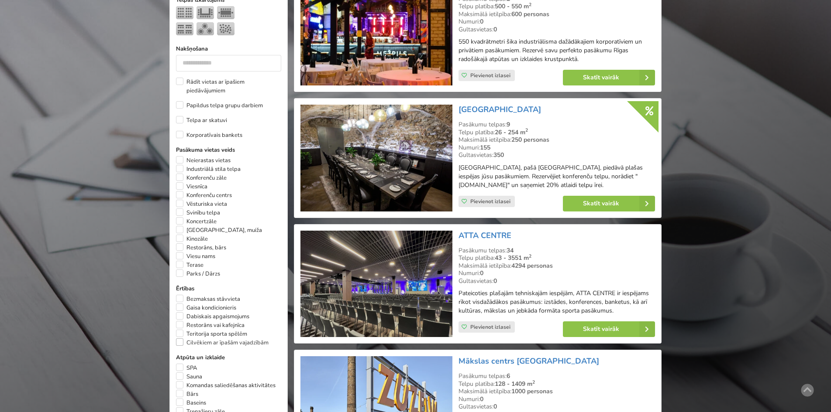
click at [183, 339] on label "Cilvēkiem ar īpašām vajadzībām" at bounding box center [222, 343] width 93 height 9
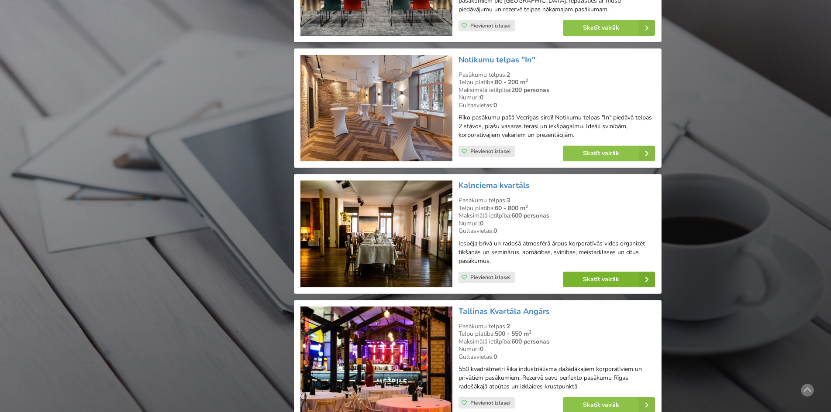
scroll to position [1206, 0]
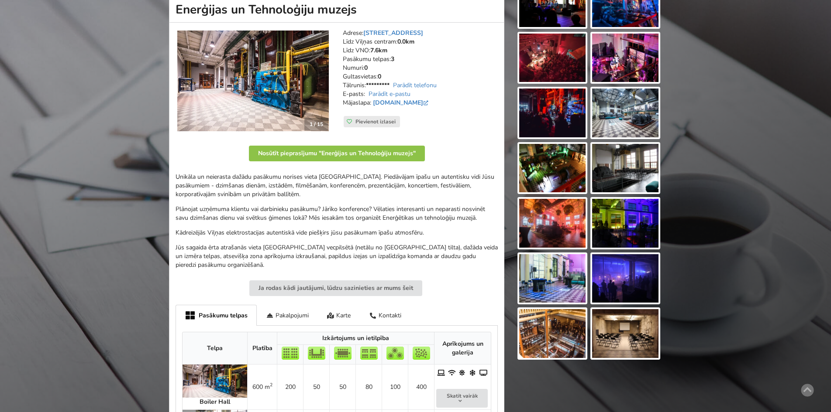
scroll to position [44, 0]
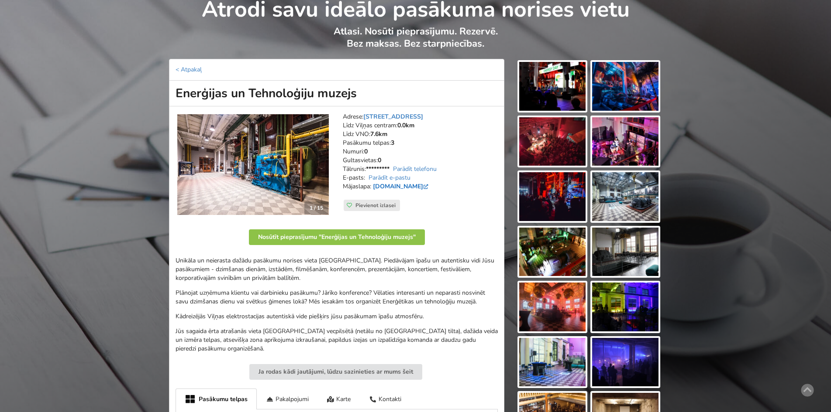
click at [397, 184] on link "[DOMAIN_NAME]" at bounding box center [401, 186] width 57 height 8
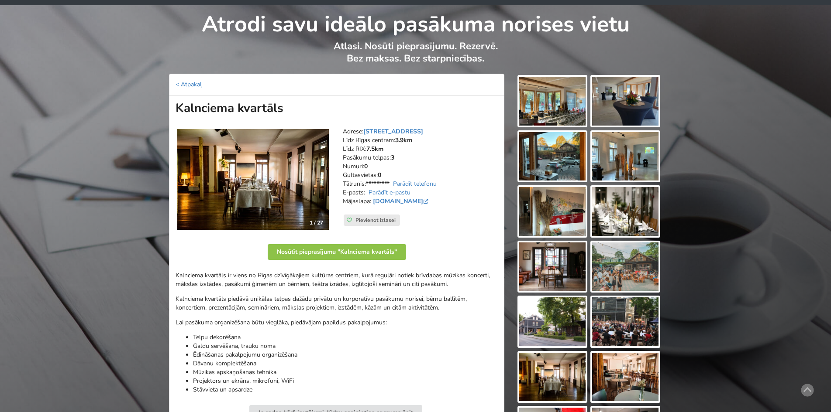
scroll to position [44, 0]
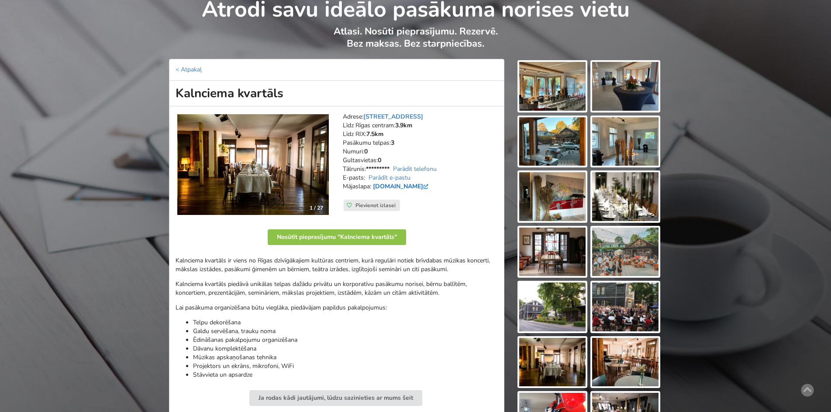
click at [409, 186] on link "[DOMAIN_NAME]" at bounding box center [401, 186] width 57 height 8
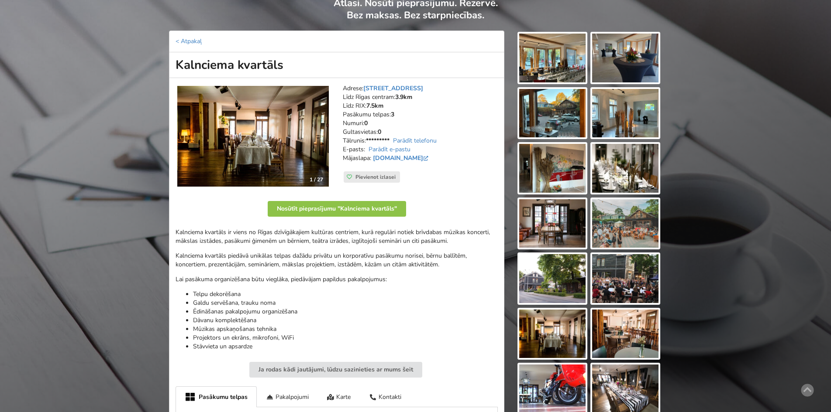
scroll to position [87, 0]
